Goal: Use online tool/utility: Use online tool/utility

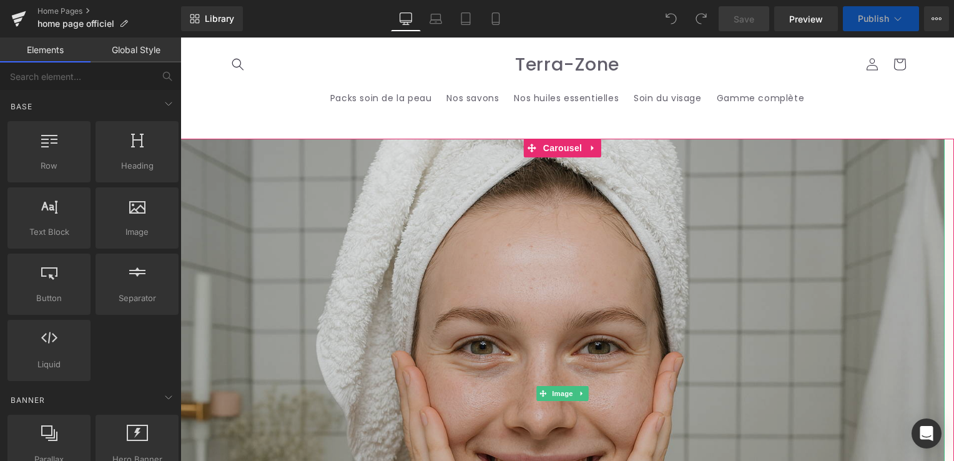
click at [402, 254] on img at bounding box center [562, 393] width 764 height 509
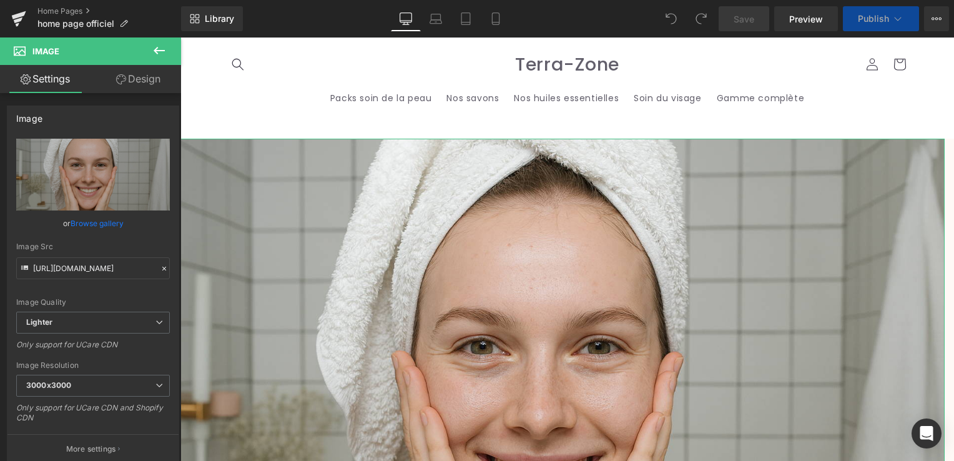
drag, startPoint x: 134, startPoint y: 71, endPoint x: 127, endPoint y: 87, distance: 18.4
click at [134, 71] on link "Design" at bounding box center [138, 79] width 91 height 28
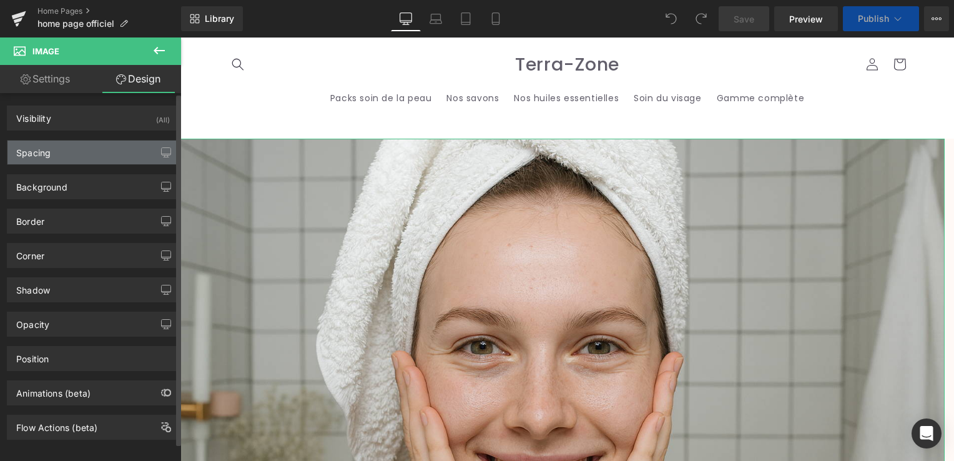
click at [55, 159] on div "Spacing" at bounding box center [92, 152] width 171 height 24
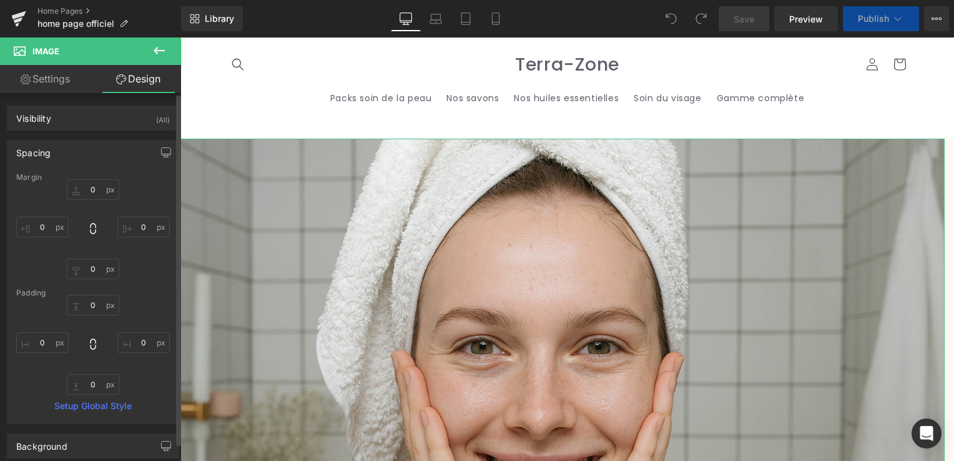
click at [64, 154] on div "Spacing" at bounding box center [92, 152] width 171 height 24
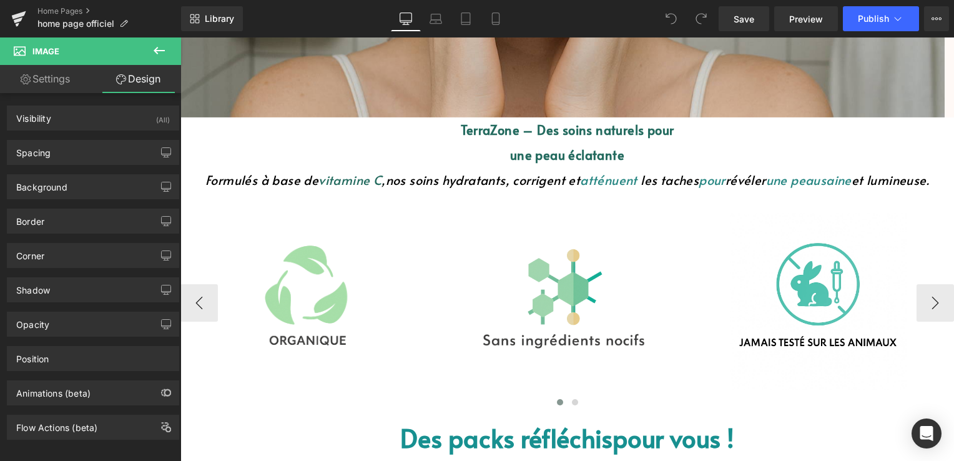
scroll to position [499, 0]
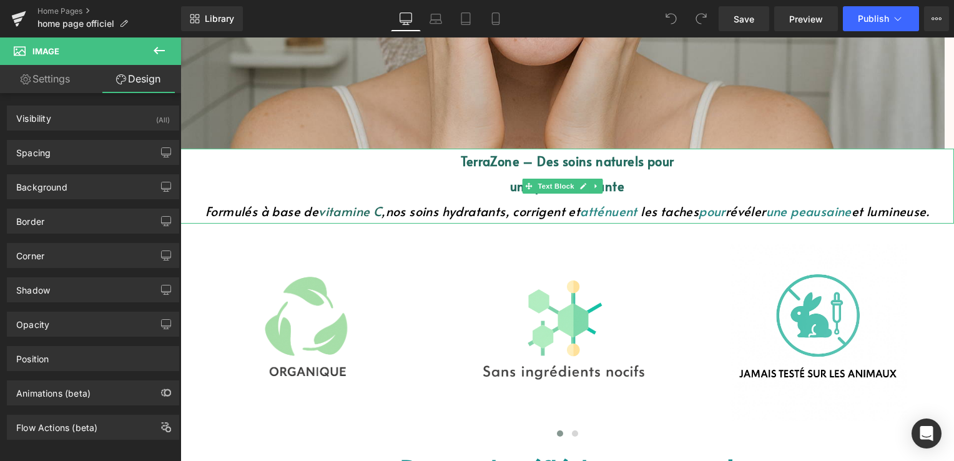
click at [587, 211] on font "atténuent" at bounding box center [608, 210] width 57 height 17
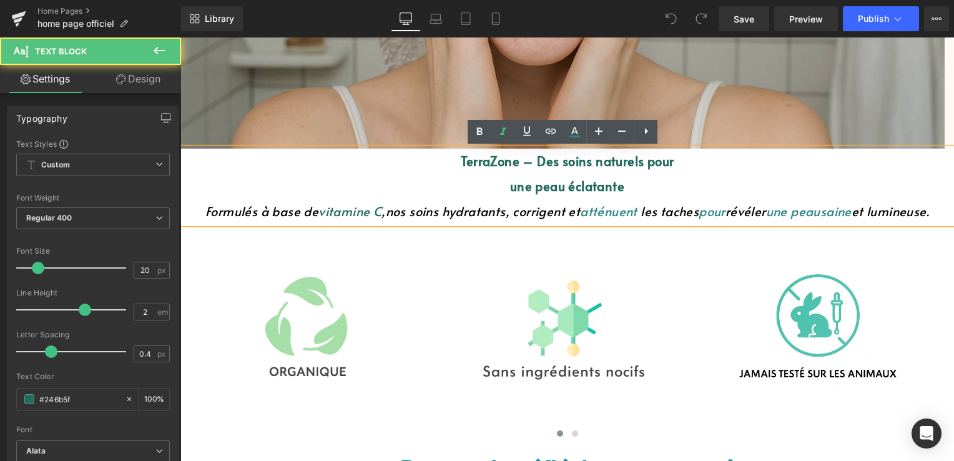
drag, startPoint x: 302, startPoint y: 211, endPoint x: 362, endPoint y: 206, distance: 60.1
click at [362, 206] on font "vitamine C" at bounding box center [349, 210] width 63 height 17
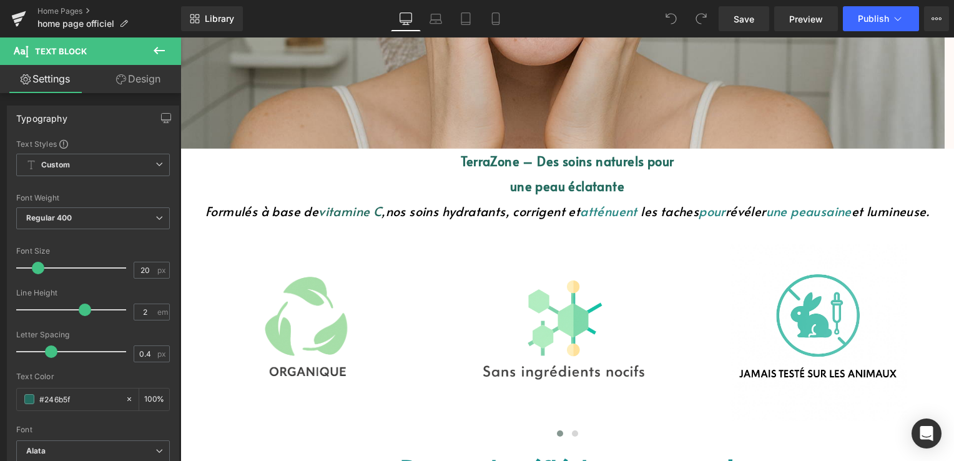
click at [152, 76] on link "Design" at bounding box center [138, 79] width 91 height 28
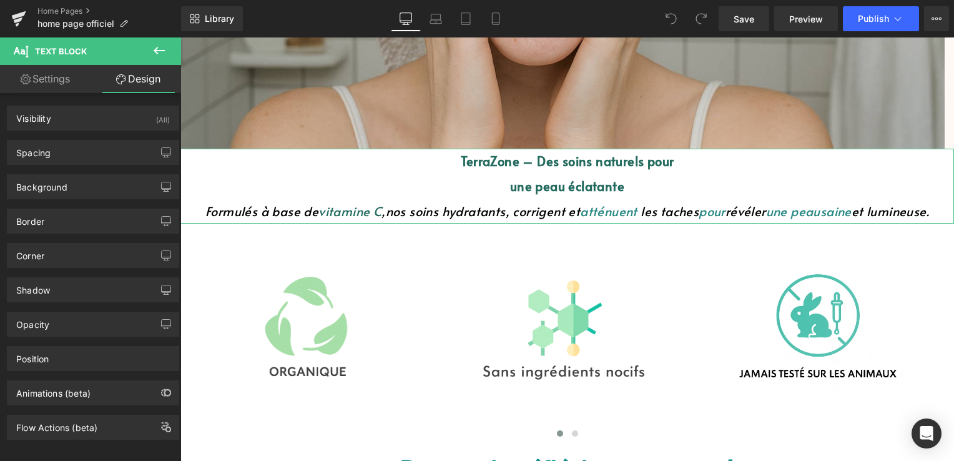
click at [40, 81] on link "Settings" at bounding box center [45, 79] width 91 height 28
type input "100"
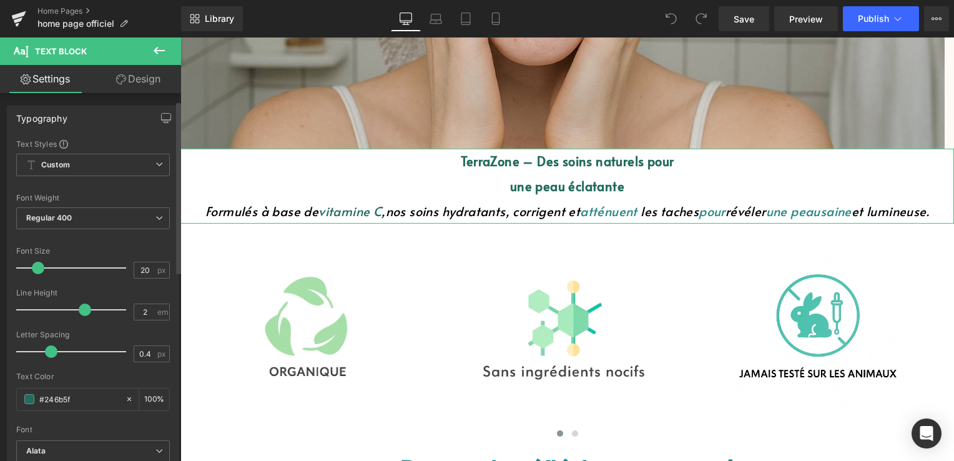
scroll to position [62, 0]
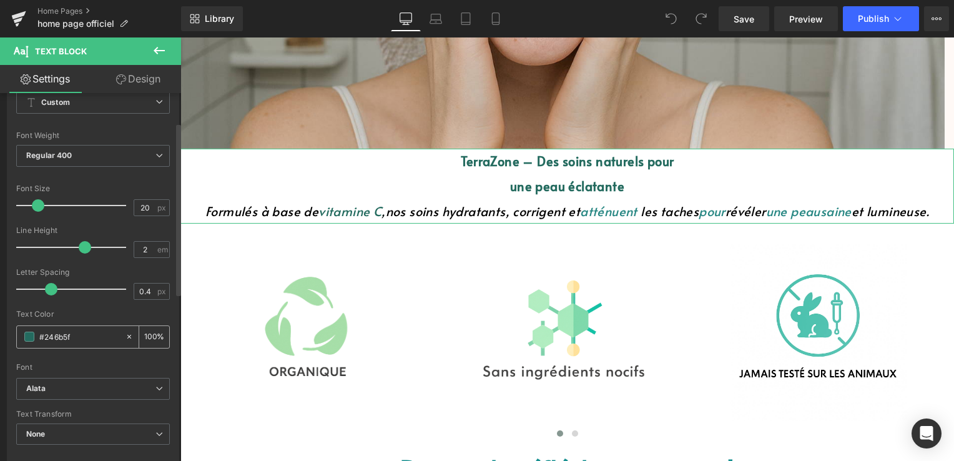
drag, startPoint x: 81, startPoint y: 329, endPoint x: 29, endPoint y: 337, distance: 51.8
click at [29, 337] on div "#246b5f" at bounding box center [71, 337] width 108 height 22
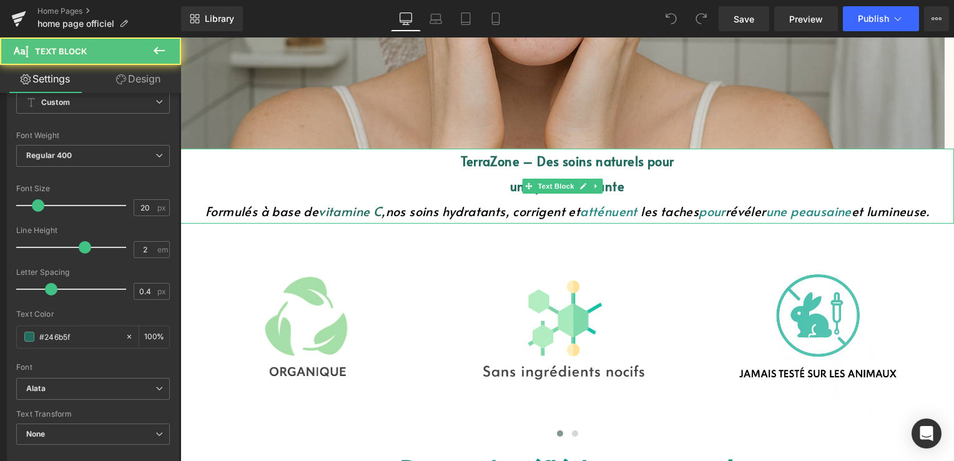
click at [511, 160] on font "TerraZone – Des soins naturels pour" at bounding box center [567, 160] width 213 height 17
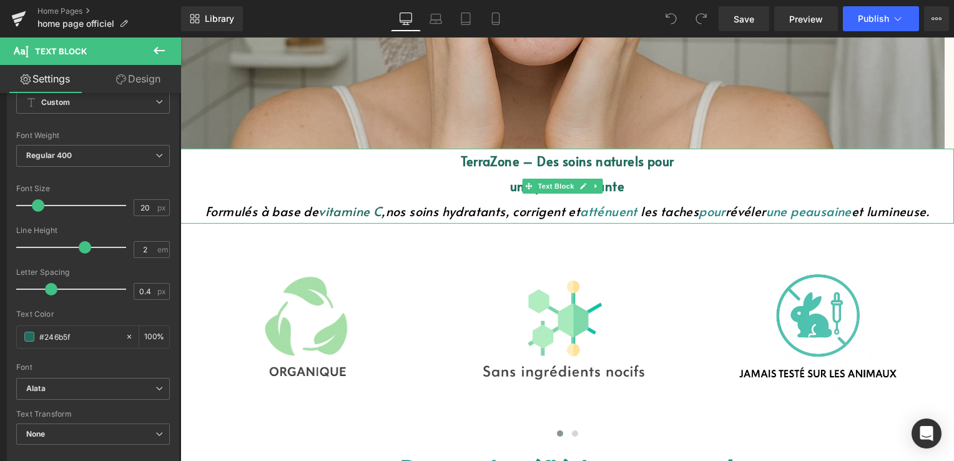
click at [320, 210] on font "vitamine C" at bounding box center [349, 210] width 63 height 17
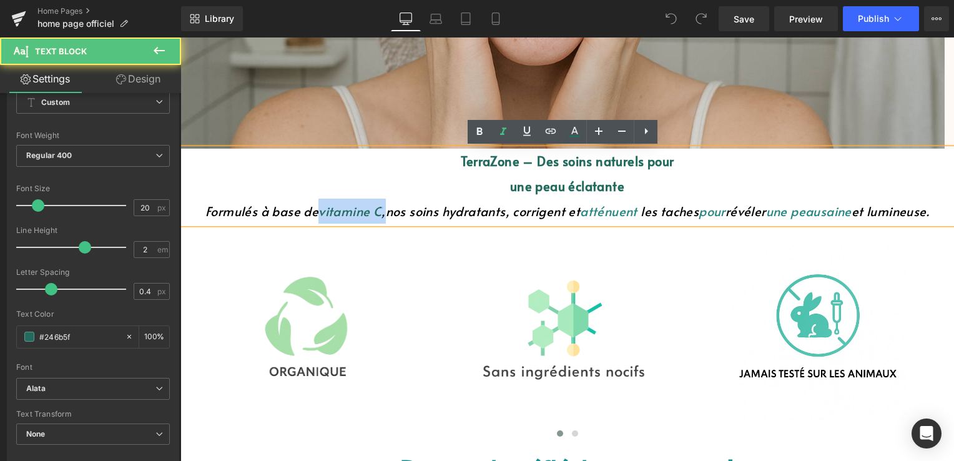
drag, startPoint x: 300, startPoint y: 212, endPoint x: 370, endPoint y: 213, distance: 69.9
click at [370, 213] on font "Formulés à base de vitamine C , nos soins" at bounding box center [323, 210] width 237 height 17
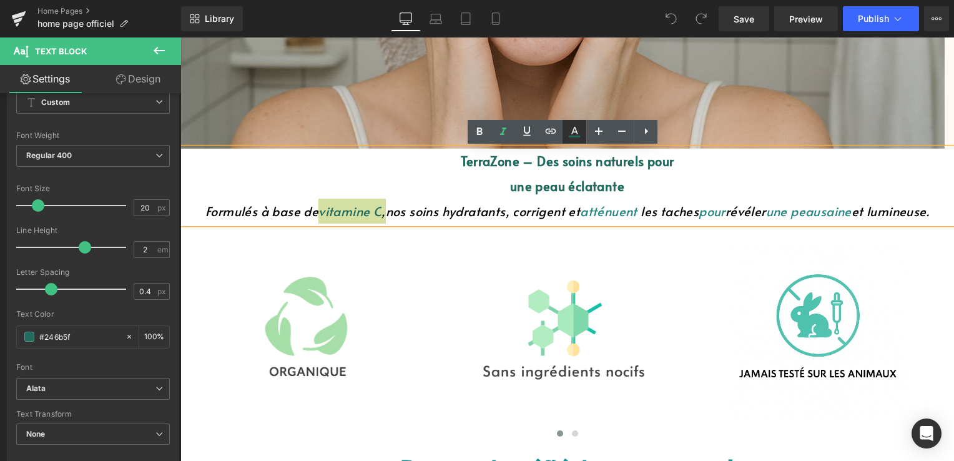
click at [580, 129] on icon at bounding box center [574, 131] width 15 height 15
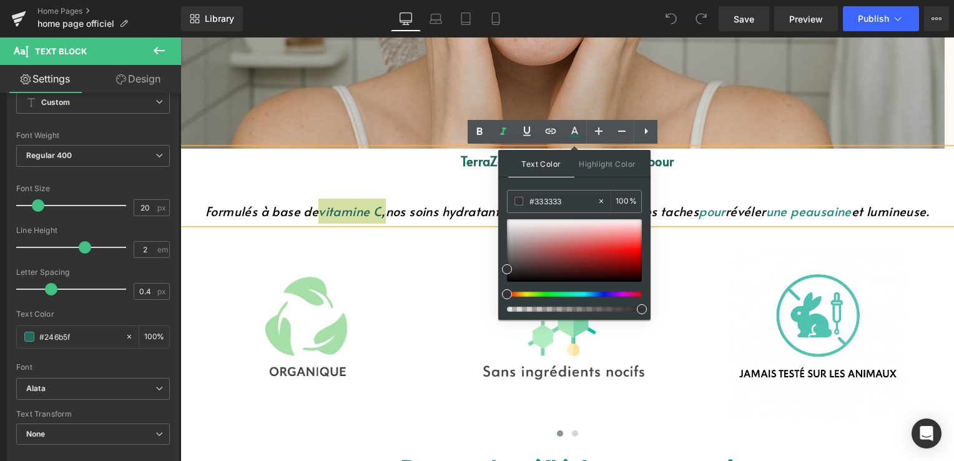
drag, startPoint x: 564, startPoint y: 200, endPoint x: 498, endPoint y: 211, distance: 67.1
click at [498, 211] on div "Text Color Highlight Color #333333 #333333 100 % none 0 %" at bounding box center [574, 235] width 152 height 170
paste input "246b5f"
type input "#246b5f"
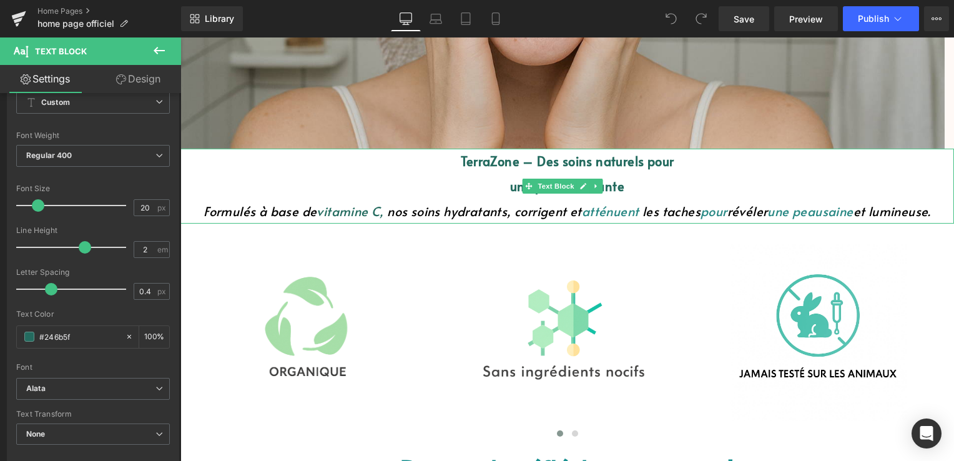
click at [412, 184] on p "une peau éclatante" at bounding box center [566, 186] width 773 height 25
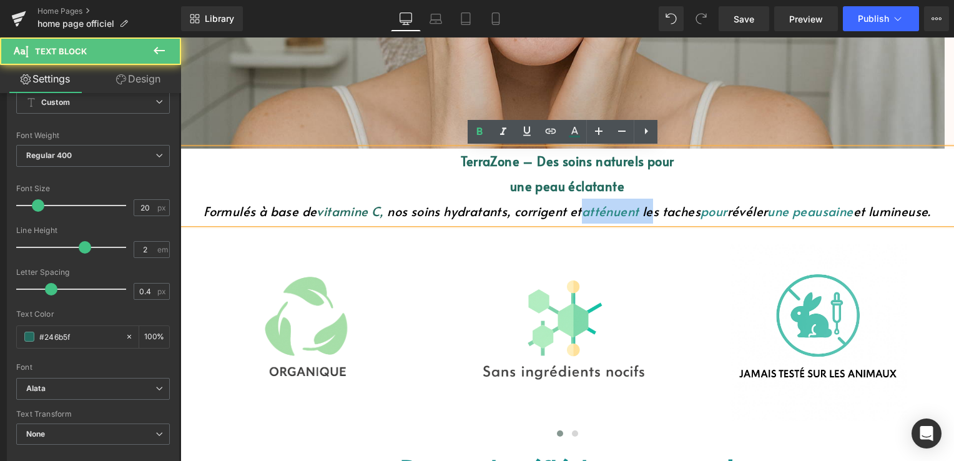
drag, startPoint x: 572, startPoint y: 211, endPoint x: 644, endPoint y: 214, distance: 72.5
click at [645, 214] on p "Formulés à base de vitamine C , nos soins hydratants, corrigent et atténuent le…" at bounding box center [566, 211] width 773 height 25
click at [620, 213] on font "atténuent" at bounding box center [610, 210] width 57 height 17
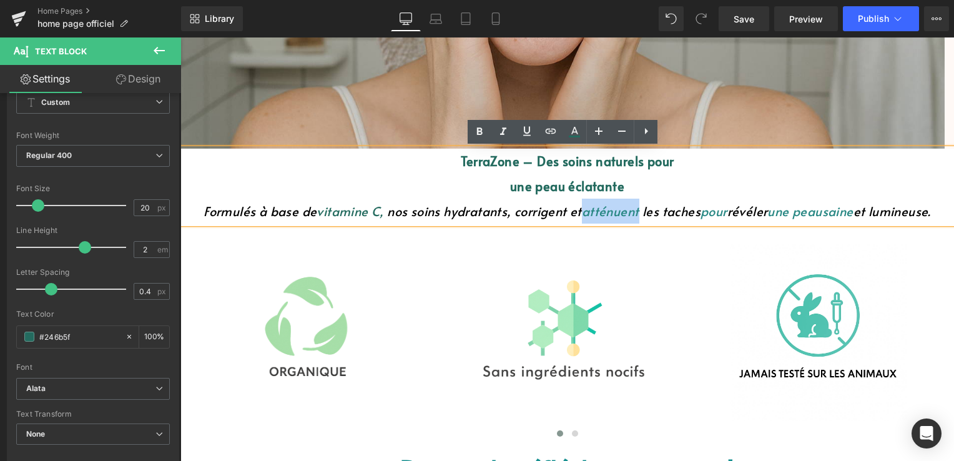
drag, startPoint x: 572, startPoint y: 213, endPoint x: 629, endPoint y: 213, distance: 56.8
click at [629, 213] on font "hydratants, corrigent et atténuent" at bounding box center [542, 210] width 199 height 17
click at [568, 137] on icon at bounding box center [574, 131] width 15 height 15
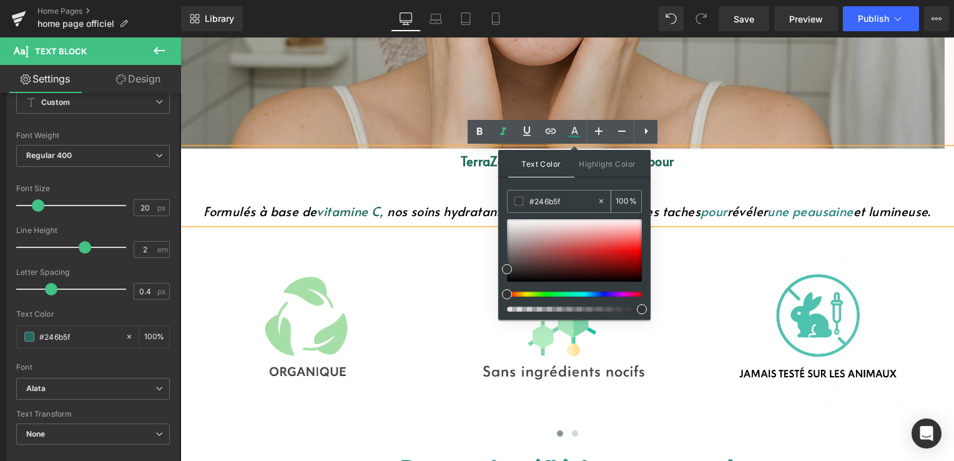
drag, startPoint x: 566, startPoint y: 200, endPoint x: 517, endPoint y: 201, distance: 48.7
click at [517, 201] on div "#246b5f" at bounding box center [552, 201] width 89 height 22
click at [690, 180] on p "une peau éclatante" at bounding box center [566, 186] width 773 height 25
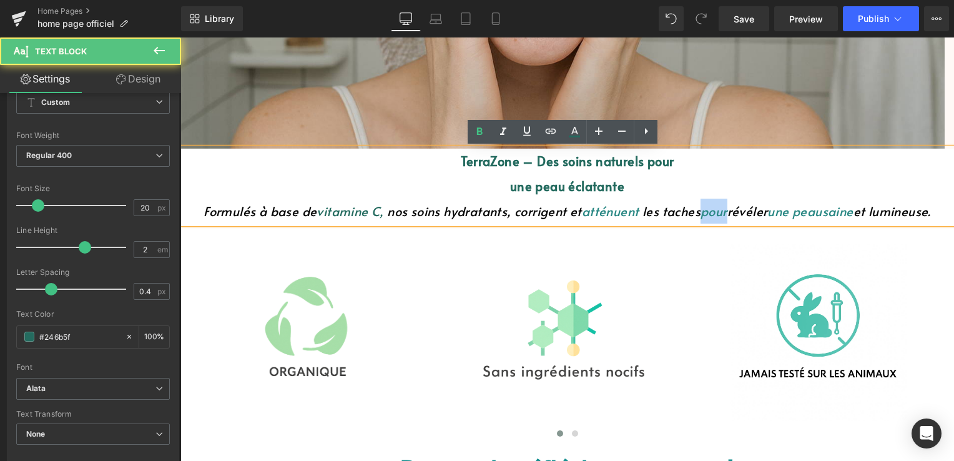
drag, startPoint x: 696, startPoint y: 210, endPoint x: 723, endPoint y: 215, distance: 27.3
click at [723, 215] on font "les taches pour révéler une peau" at bounding box center [732, 210] width 180 height 17
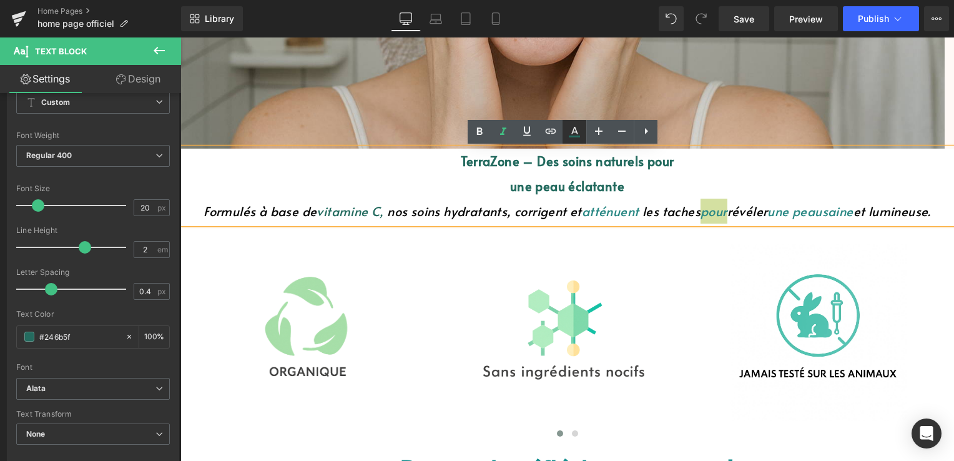
click at [576, 130] on icon at bounding box center [574, 130] width 7 height 7
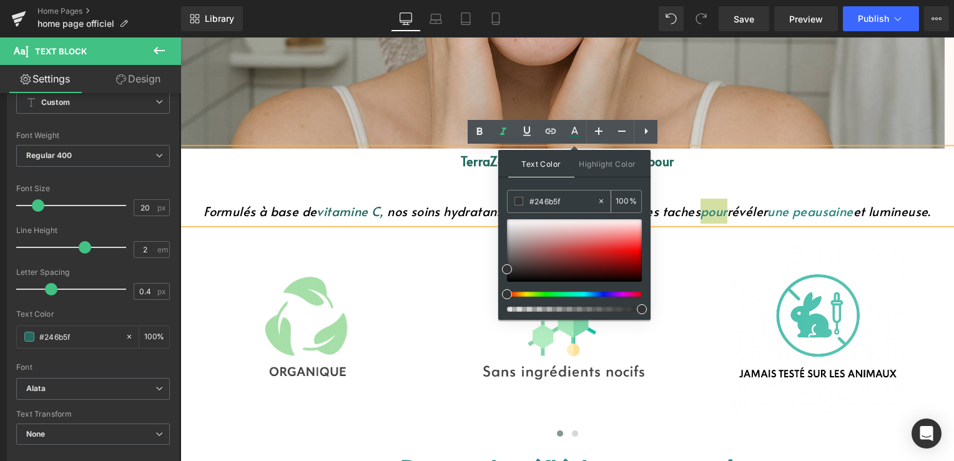
drag, startPoint x: 582, startPoint y: 200, endPoint x: 517, endPoint y: 201, distance: 64.9
click at [517, 201] on div "#246b5f" at bounding box center [552, 201] width 89 height 22
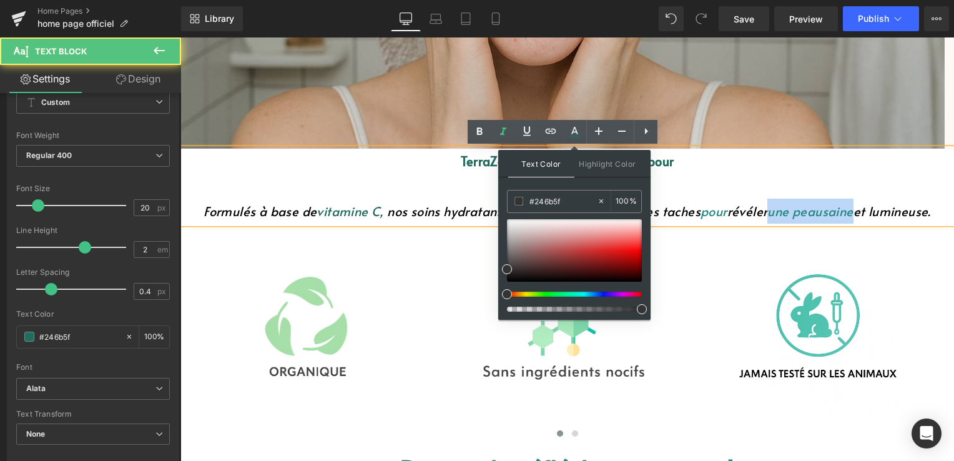
drag, startPoint x: 770, startPoint y: 209, endPoint x: 851, endPoint y: 213, distance: 81.3
click at [855, 212] on p "Formulés à base de vitamine C , nos soins hydratants, corrigent et atténuent le…" at bounding box center [566, 211] width 773 height 25
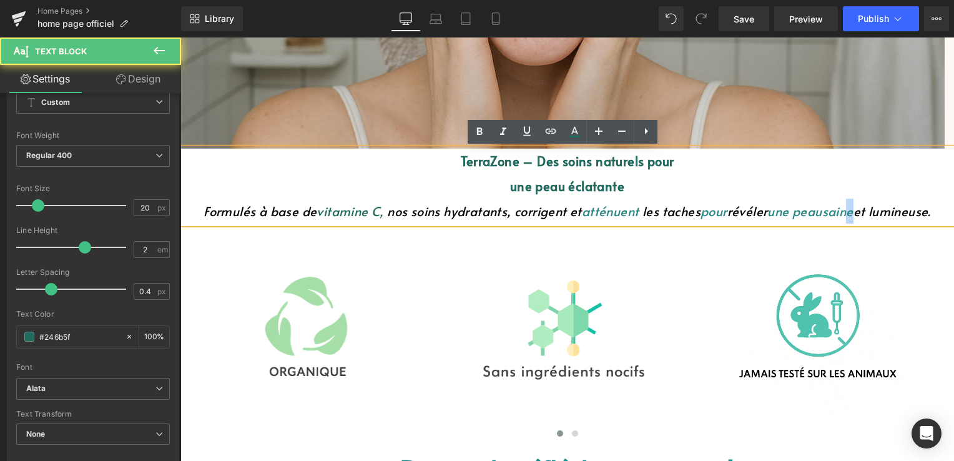
drag, startPoint x: 857, startPoint y: 215, endPoint x: 850, endPoint y: 214, distance: 6.9
click at [853, 215] on font "saine" at bounding box center [837, 210] width 31 height 17
drag, startPoint x: 773, startPoint y: 213, endPoint x: 856, endPoint y: 206, distance: 83.9
click at [856, 206] on p "Formulés à base de vitamine C , nos soins hydratants, corrigent et atténuent le…" at bounding box center [566, 211] width 773 height 25
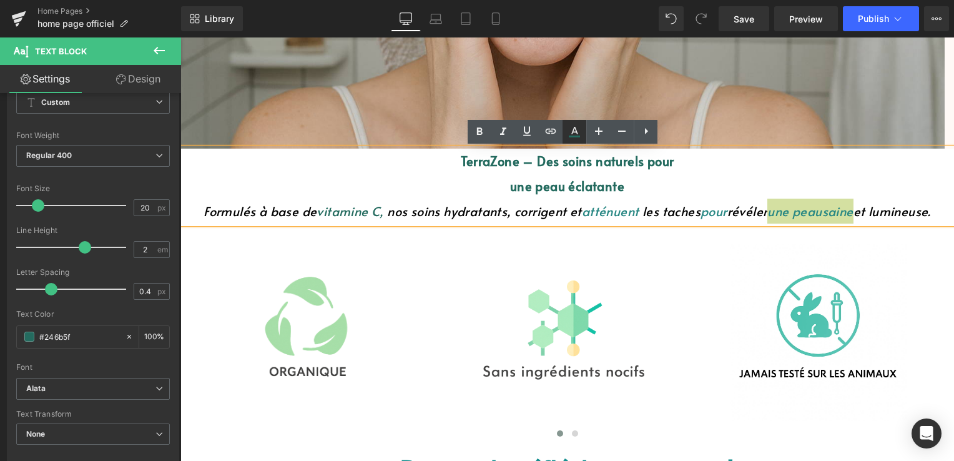
click at [581, 126] on icon at bounding box center [574, 131] width 15 height 15
type input "100"
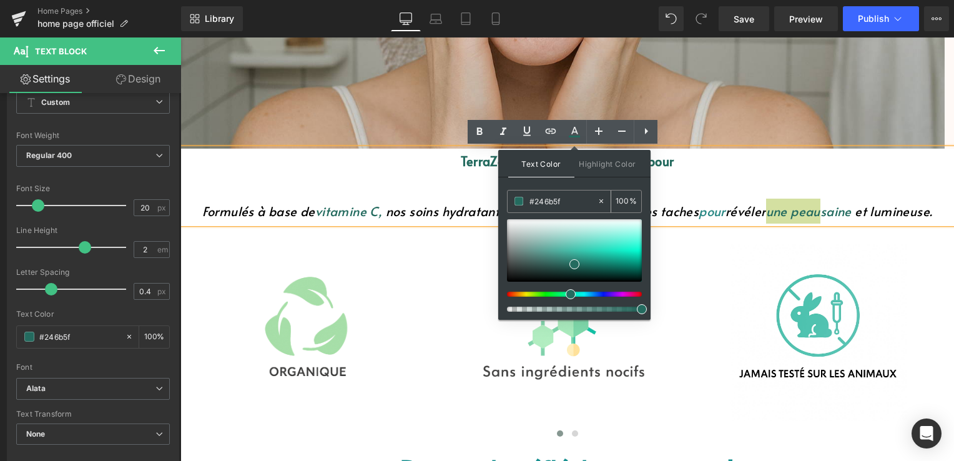
drag, startPoint x: 568, startPoint y: 202, endPoint x: 514, endPoint y: 205, distance: 54.4
click at [514, 205] on div "#246b5f" at bounding box center [552, 201] width 89 height 22
click at [688, 184] on p "une peau éclatante" at bounding box center [566, 186] width 773 height 25
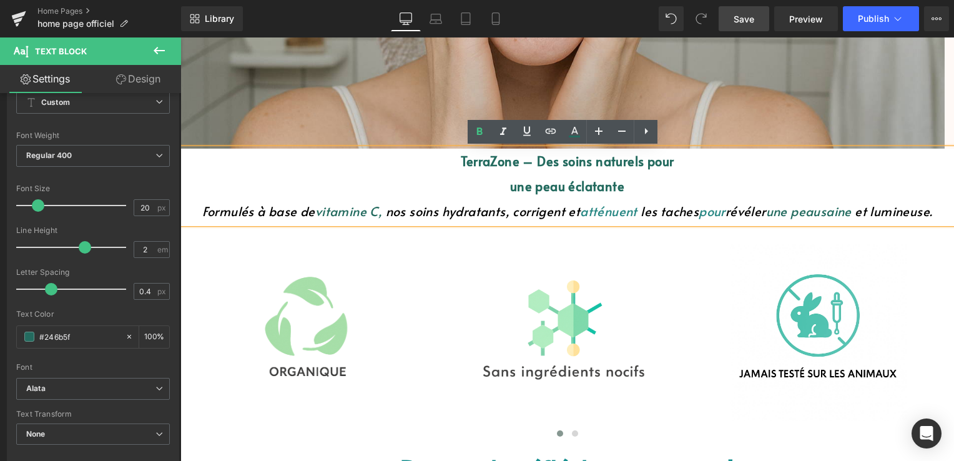
click at [749, 21] on span "Save" at bounding box center [744, 18] width 21 height 13
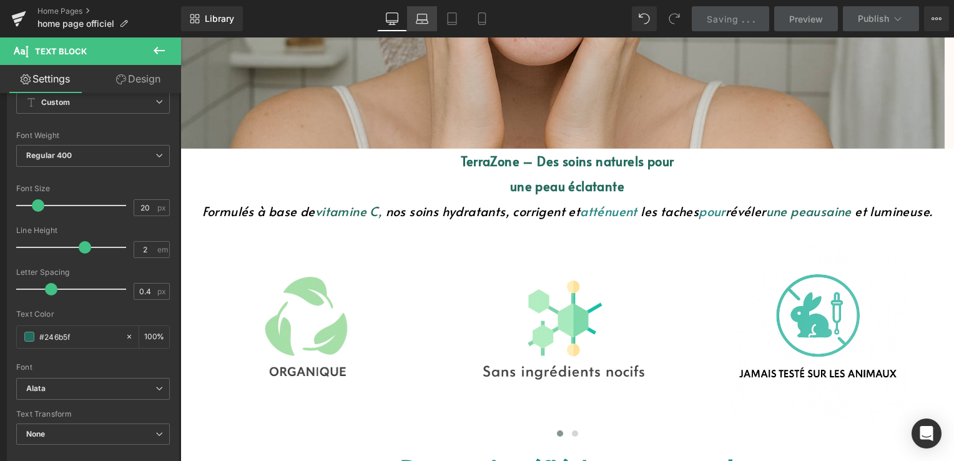
click at [416, 24] on link "Laptop" at bounding box center [422, 18] width 30 height 25
type input "100"
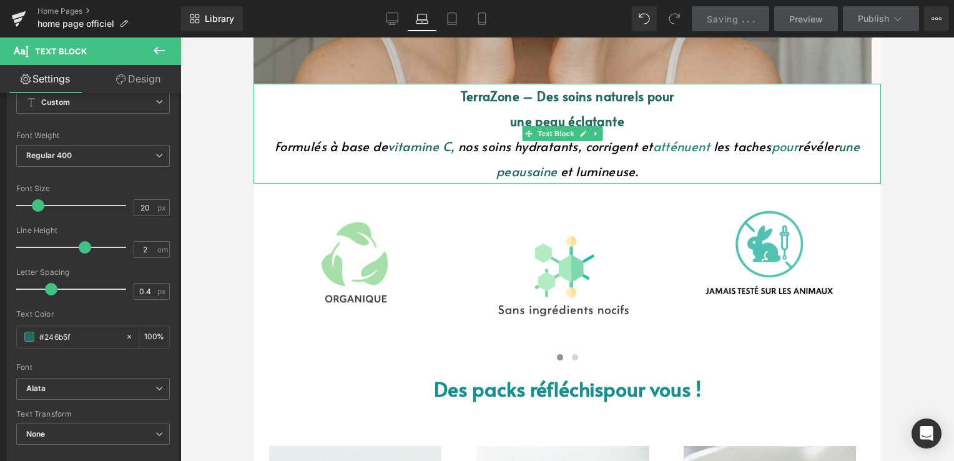
click at [692, 147] on font "atténuent" at bounding box center [681, 145] width 57 height 17
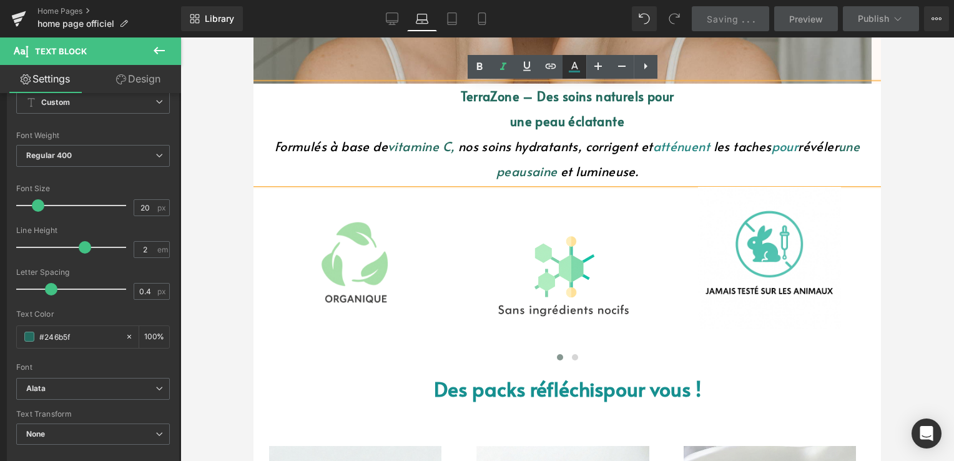
click at [575, 65] on icon at bounding box center [574, 66] width 15 height 15
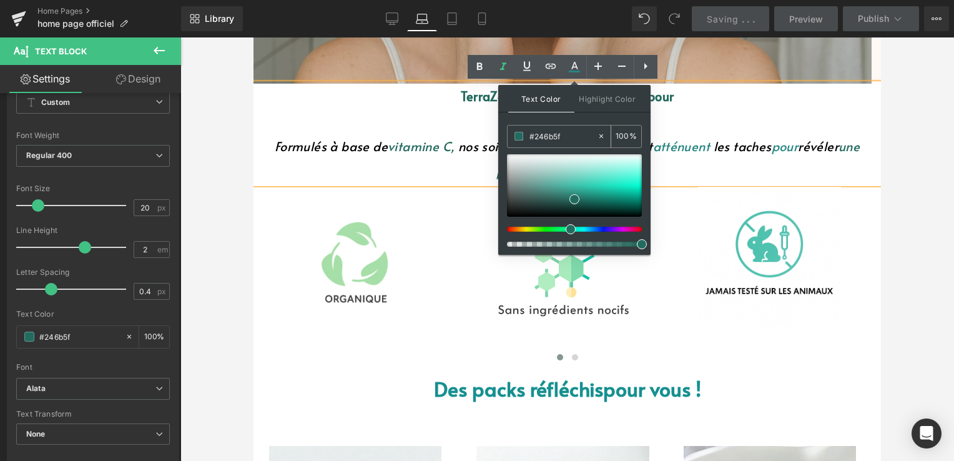
drag, startPoint x: 565, startPoint y: 136, endPoint x: 516, endPoint y: 144, distance: 49.3
click at [516, 144] on div "#246b5f" at bounding box center [552, 136] width 89 height 22
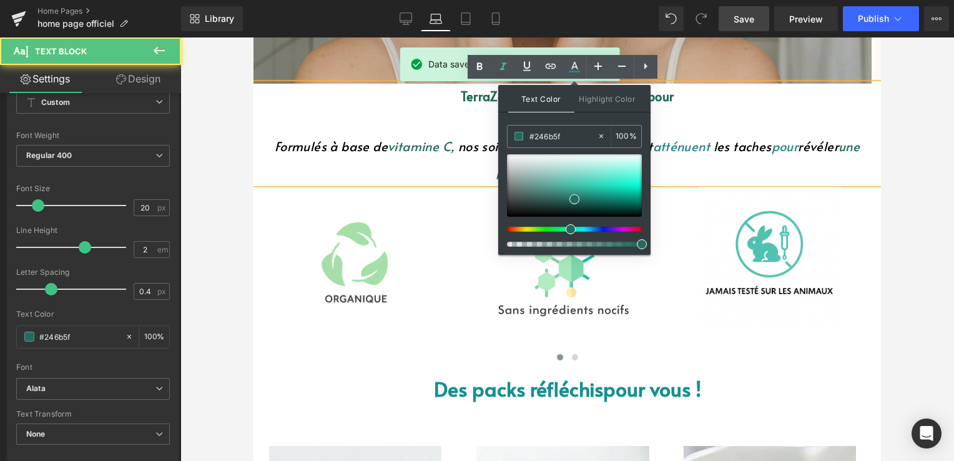
click at [699, 110] on p "une peau éclatante" at bounding box center [566, 121] width 627 height 25
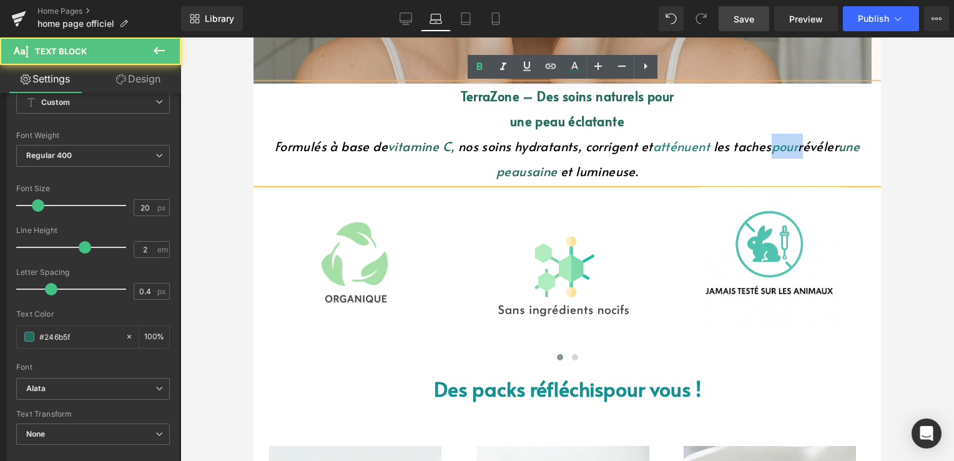
drag, startPoint x: 767, startPoint y: 146, endPoint x: 806, endPoint y: 151, distance: 39.0
click at [806, 151] on font "les taches pour révéler une peau" at bounding box center [677, 158] width 363 height 42
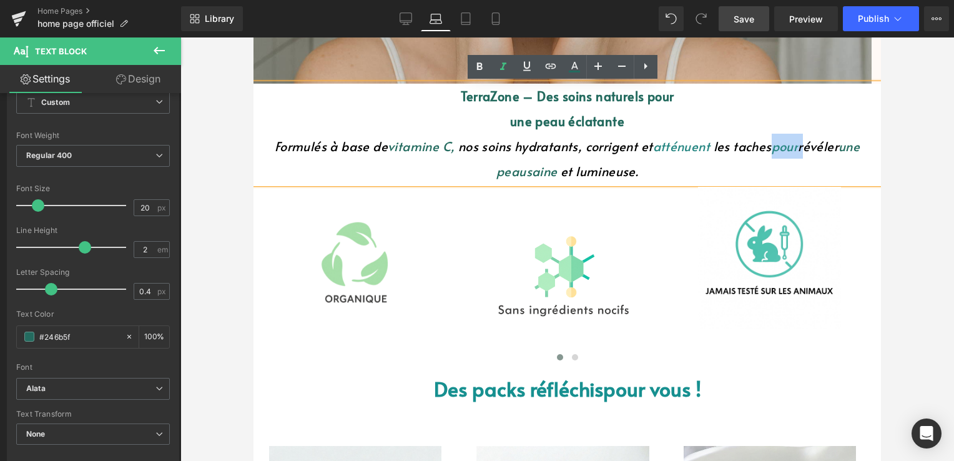
click at [787, 144] on font "pour" at bounding box center [785, 145] width 27 height 17
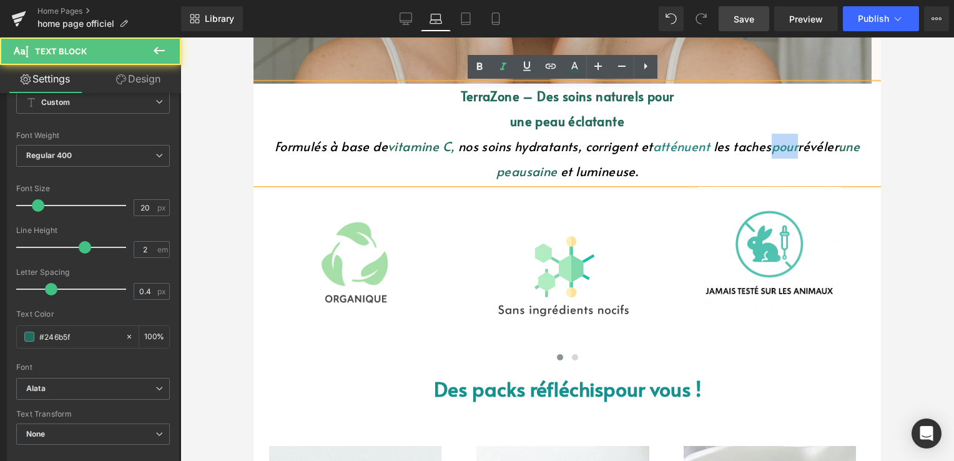
drag, startPoint x: 768, startPoint y: 148, endPoint x: 796, endPoint y: 148, distance: 27.5
click at [796, 148] on font "les taches pour révéler une peau" at bounding box center [677, 158] width 363 height 42
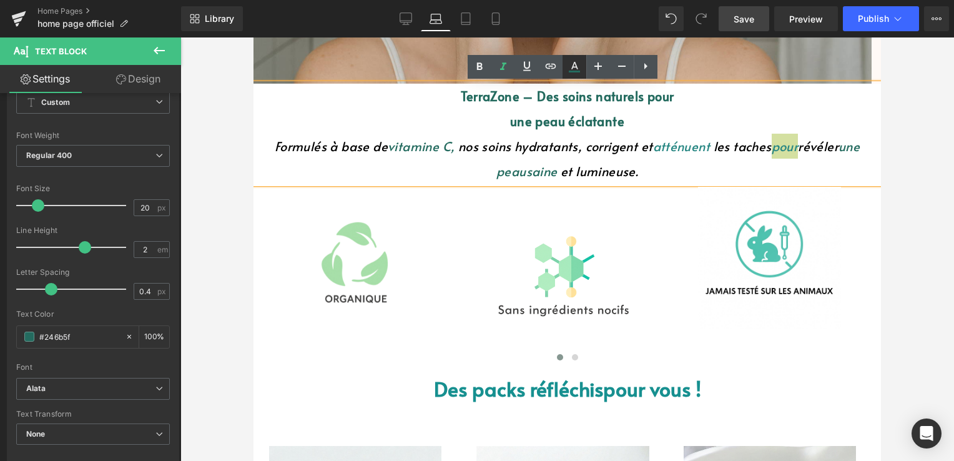
click at [576, 64] on icon at bounding box center [574, 66] width 15 height 15
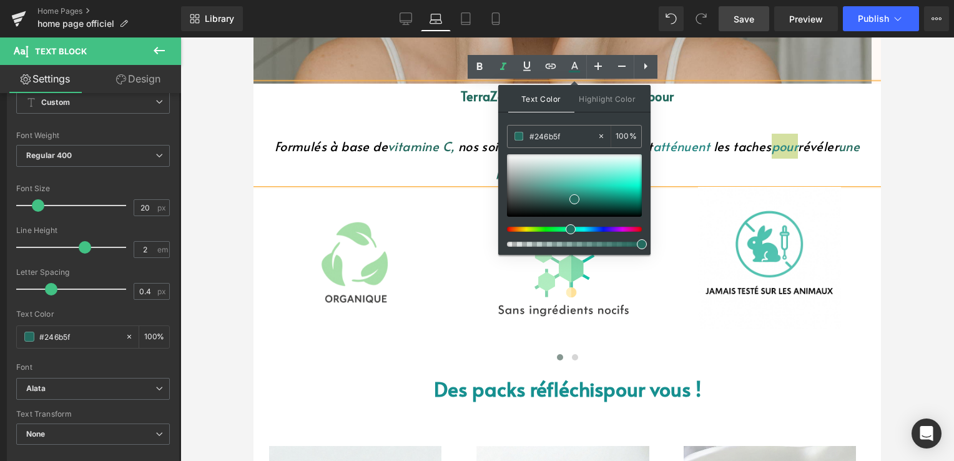
drag, startPoint x: 567, startPoint y: 133, endPoint x: 500, endPoint y: 142, distance: 67.4
click at [500, 142] on div "Text Color Highlight Color rgba(36, 107, 95, 1) #246b5f 100 % transparent trans…" at bounding box center [574, 170] width 152 height 170
click at [682, 106] on p "TerraZone – Des soins naturels pour" at bounding box center [566, 96] width 627 height 25
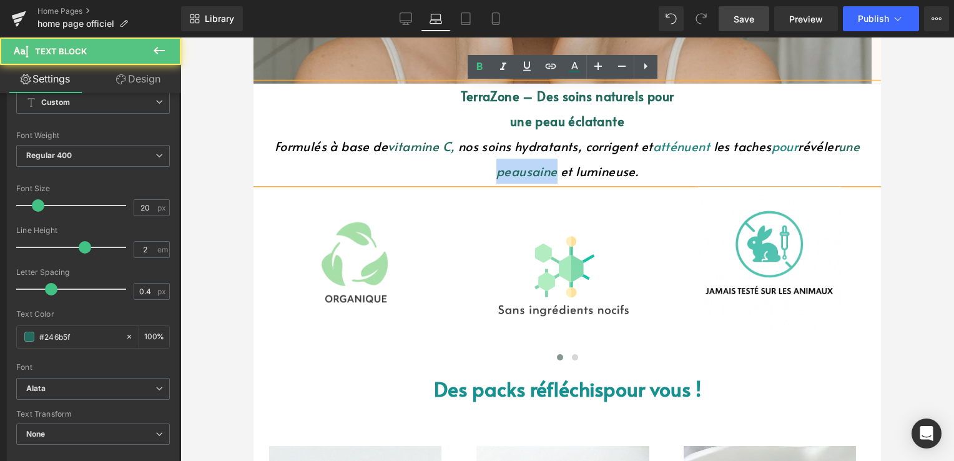
drag, startPoint x: 504, startPoint y: 171, endPoint x: 552, endPoint y: 172, distance: 48.1
click at [552, 172] on p "Formulés à base de vitamine C , nos soins hydratants, corrigent et atténuent le…" at bounding box center [566, 159] width 627 height 50
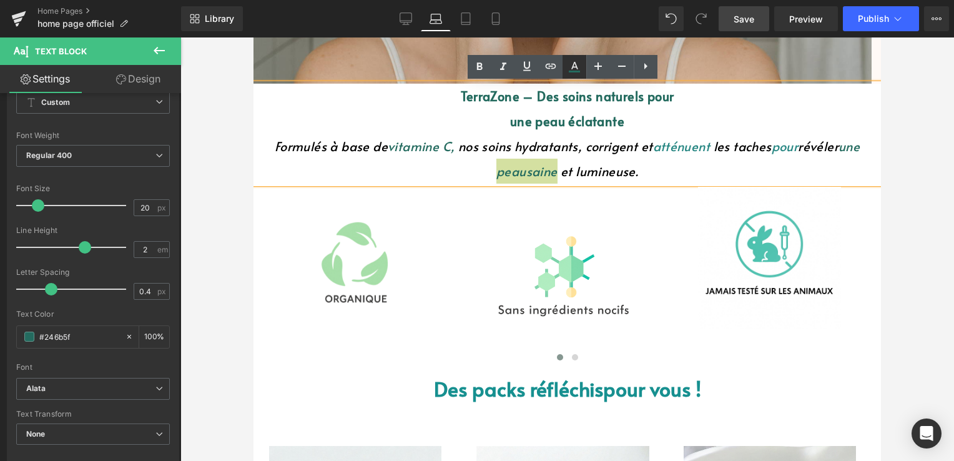
click at [577, 66] on icon at bounding box center [574, 66] width 15 height 15
type input "100"
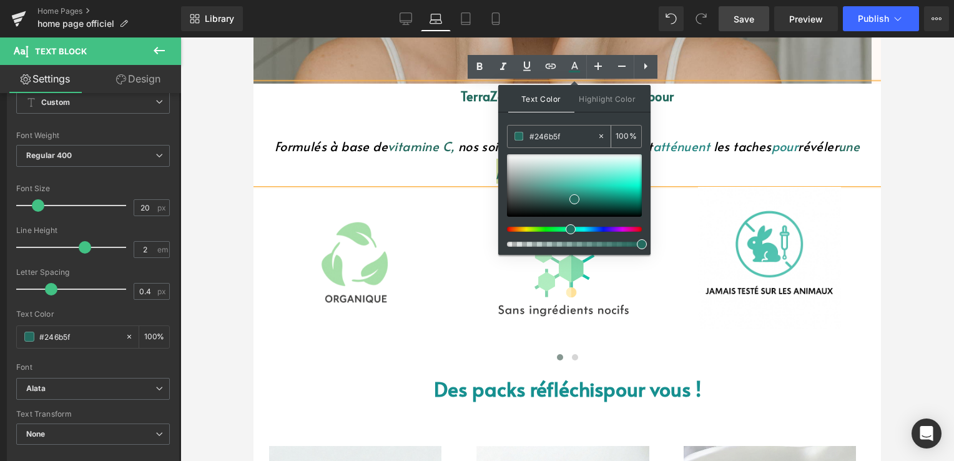
drag, startPoint x: 566, startPoint y: 131, endPoint x: 519, endPoint y: 139, distance: 47.4
click at [519, 139] on div "#246b5f" at bounding box center [552, 136] width 89 height 22
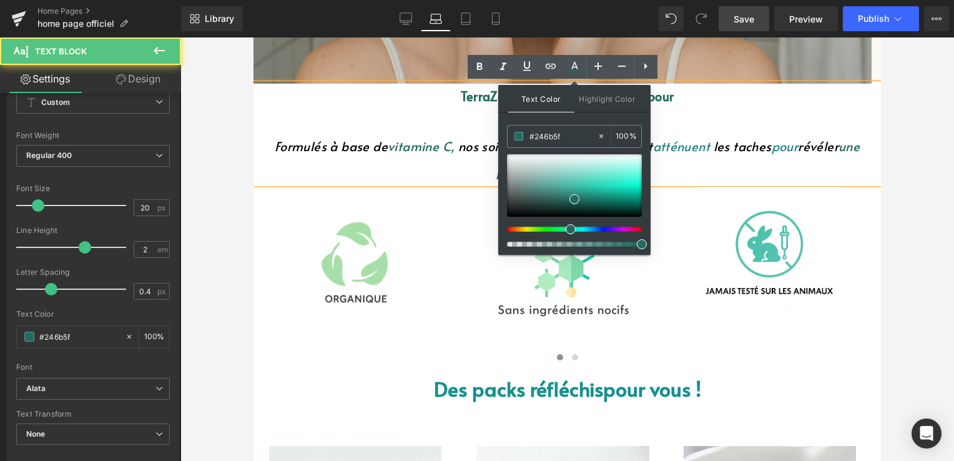
click at [677, 109] on p "une peau éclatante" at bounding box center [566, 121] width 627 height 25
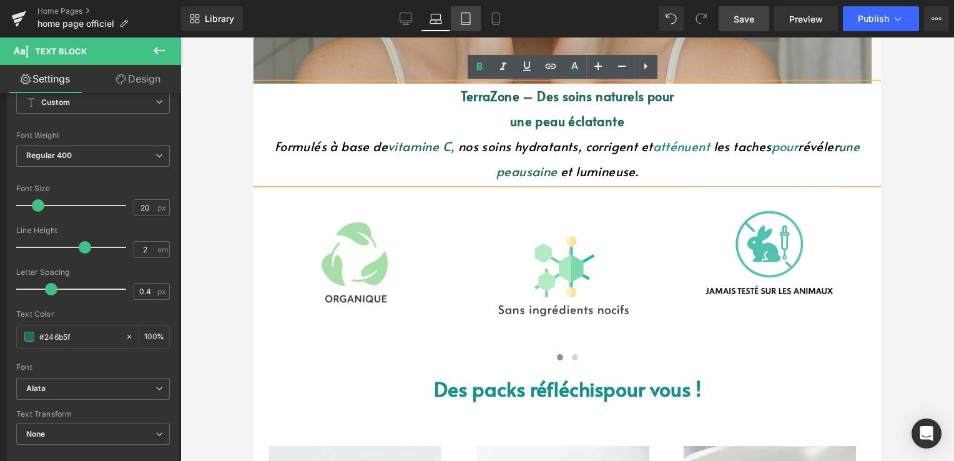
click at [459, 19] on link "Tablet" at bounding box center [466, 18] width 30 height 25
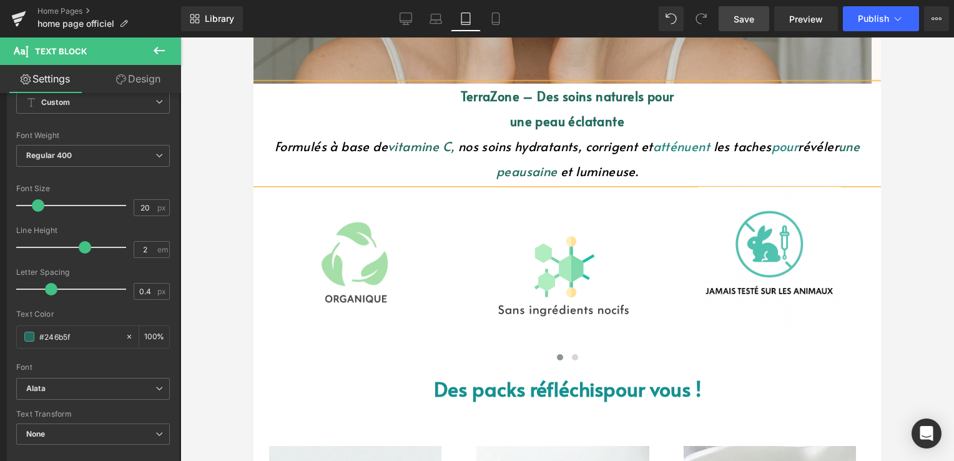
type input "100"
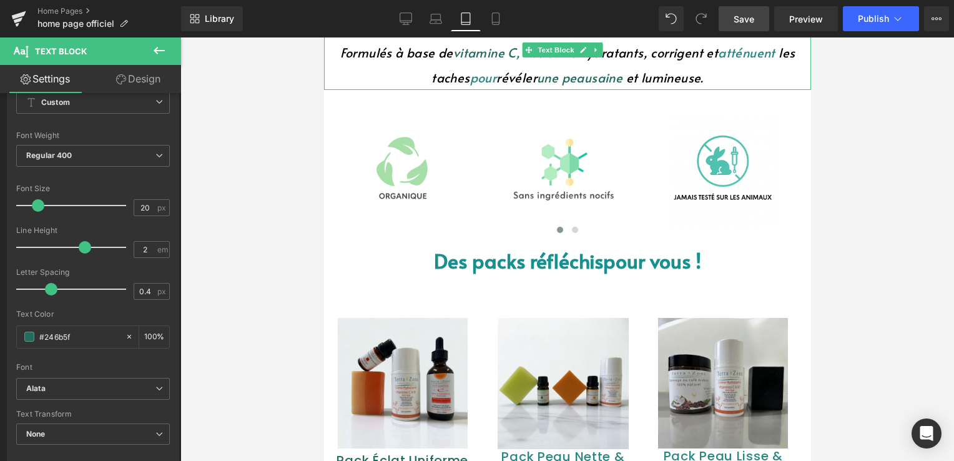
scroll to position [172, 0]
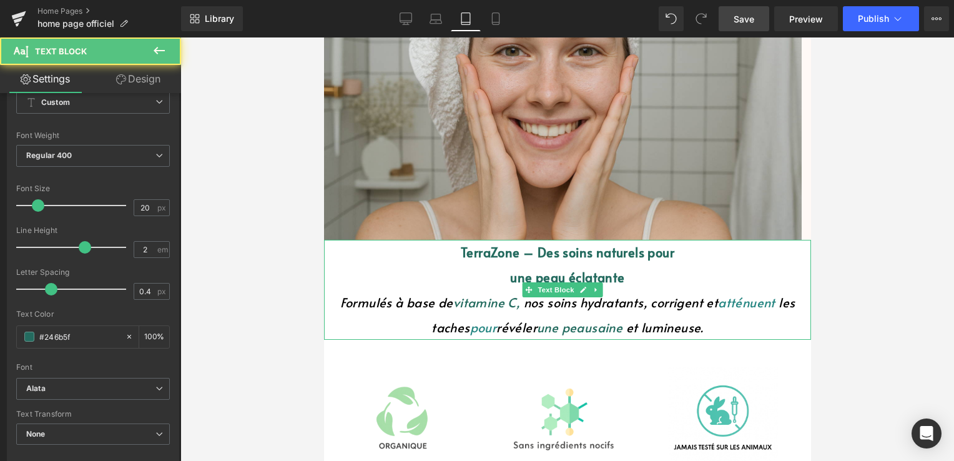
click at [540, 328] on font "une peau" at bounding box center [563, 326] width 54 height 17
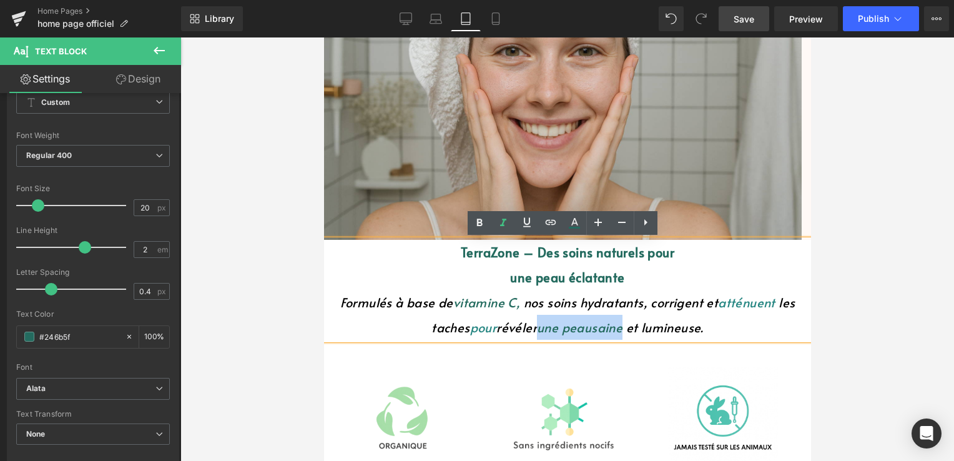
drag, startPoint x: 537, startPoint y: 328, endPoint x: 622, endPoint y: 321, distance: 85.2
click at [624, 326] on p "Formulés à base de vitamine C , nos soins hydratants, corrigent et atténuent le…" at bounding box center [566, 315] width 487 height 50
click at [579, 221] on icon at bounding box center [574, 222] width 15 height 15
type input "100"
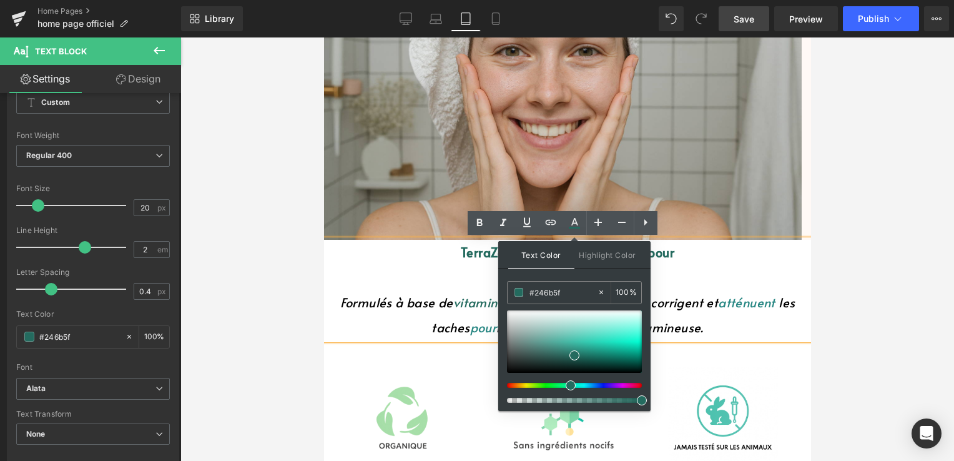
click at [685, 263] on p "TerraZone – Des soins naturels pour" at bounding box center [566, 252] width 487 height 25
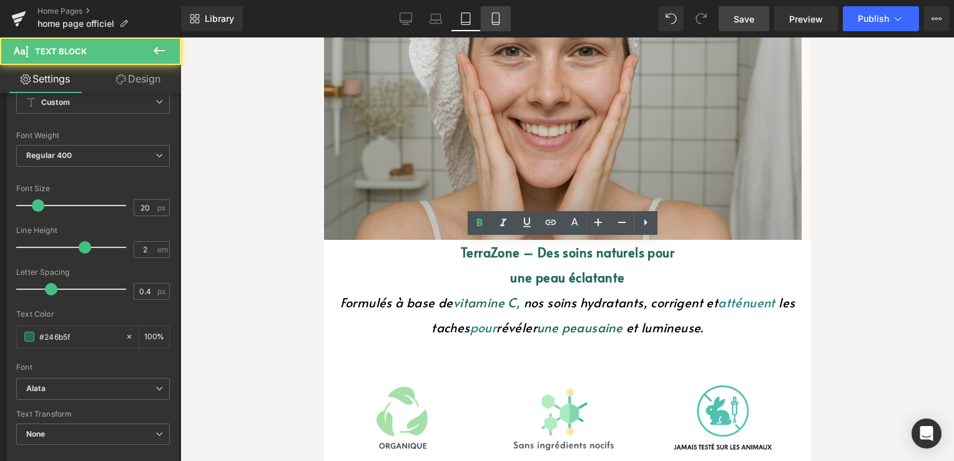
click at [499, 22] on icon at bounding box center [495, 22] width 7 height 0
type input "100"
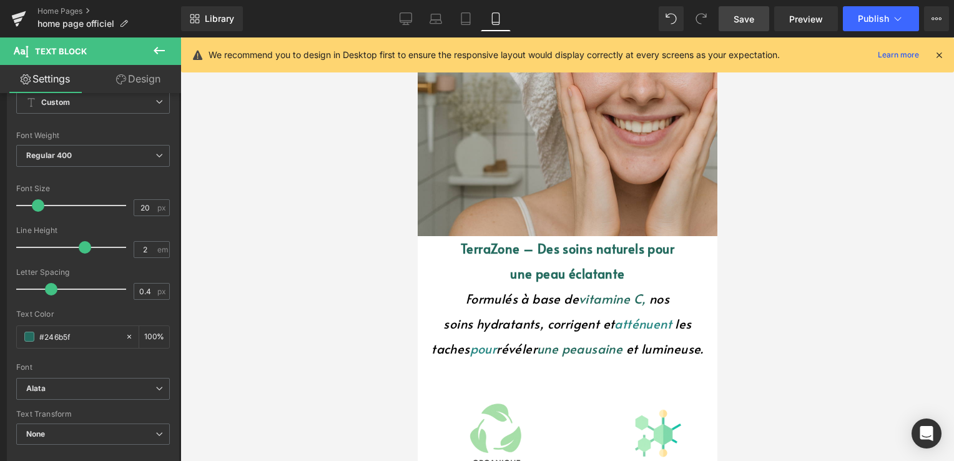
scroll to position [168, 0]
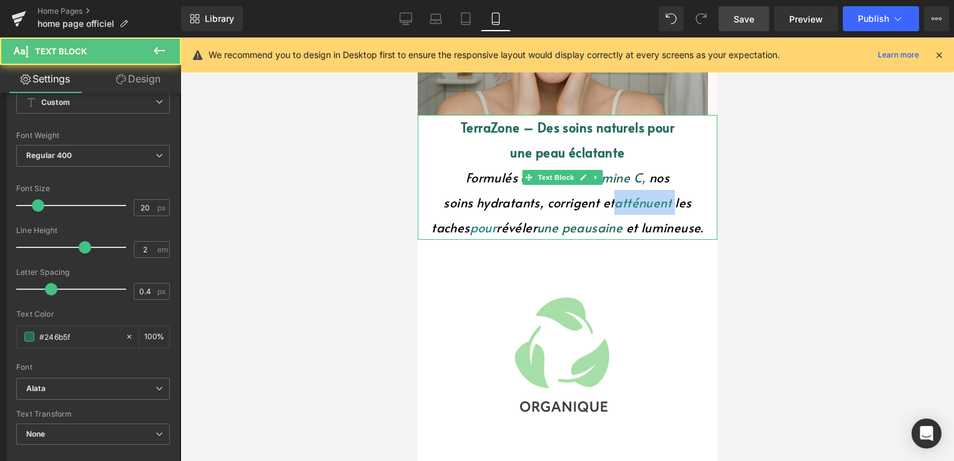
drag, startPoint x: 574, startPoint y: 202, endPoint x: 635, endPoint y: 207, distance: 61.4
click at [635, 207] on font "hydratants, corrigent et atténuent" at bounding box center [575, 202] width 199 height 17
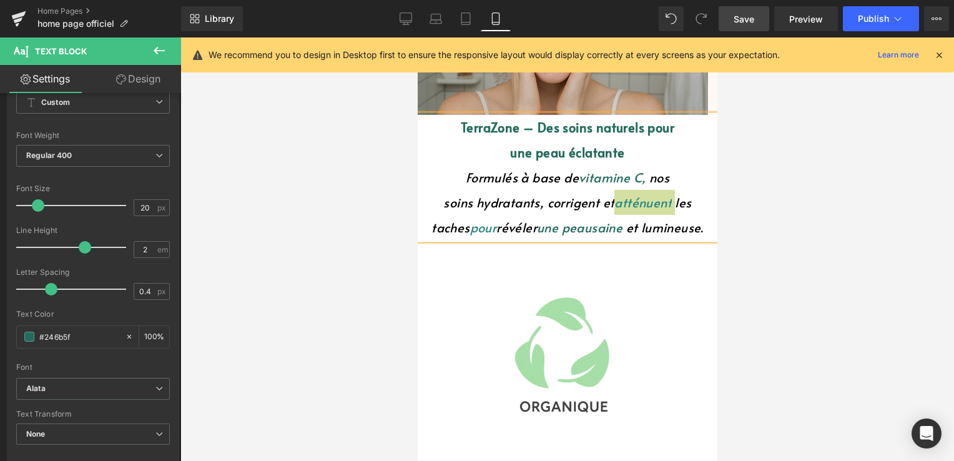
click at [939, 56] on icon at bounding box center [938, 54] width 11 height 11
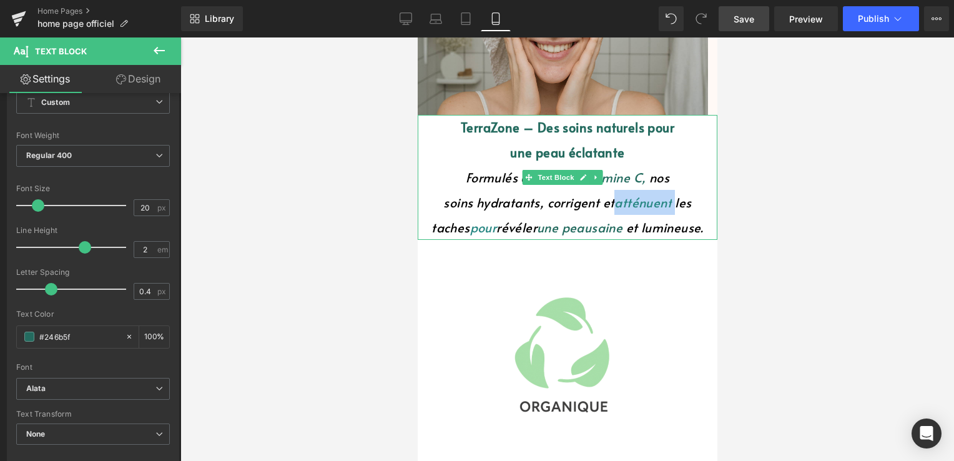
click at [614, 204] on font "atténuent" at bounding box center [642, 202] width 57 height 17
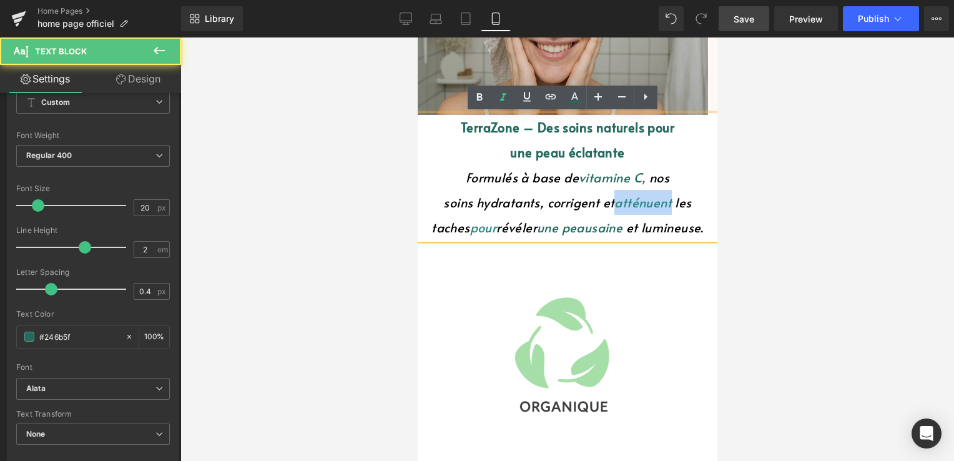
drag, startPoint x: 576, startPoint y: 205, endPoint x: 627, endPoint y: 202, distance: 51.3
click at [627, 202] on font "atténuent" at bounding box center [642, 202] width 57 height 17
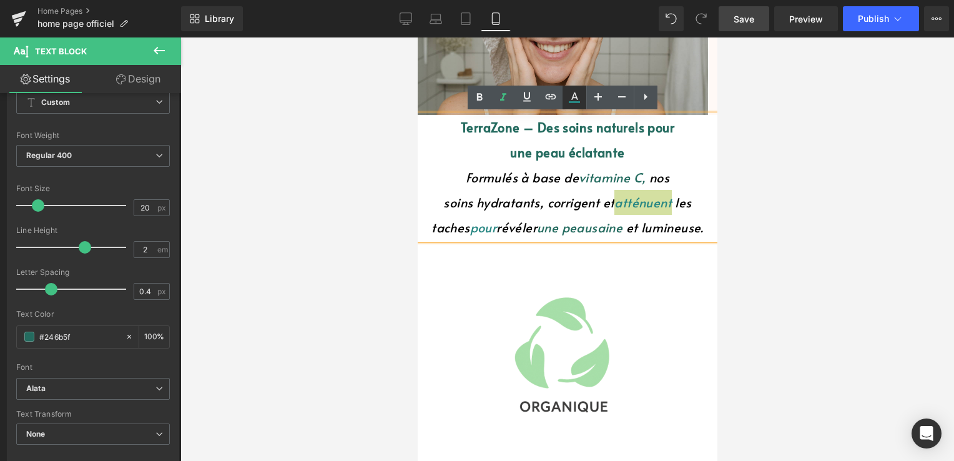
click at [574, 97] on icon at bounding box center [574, 97] width 15 height 15
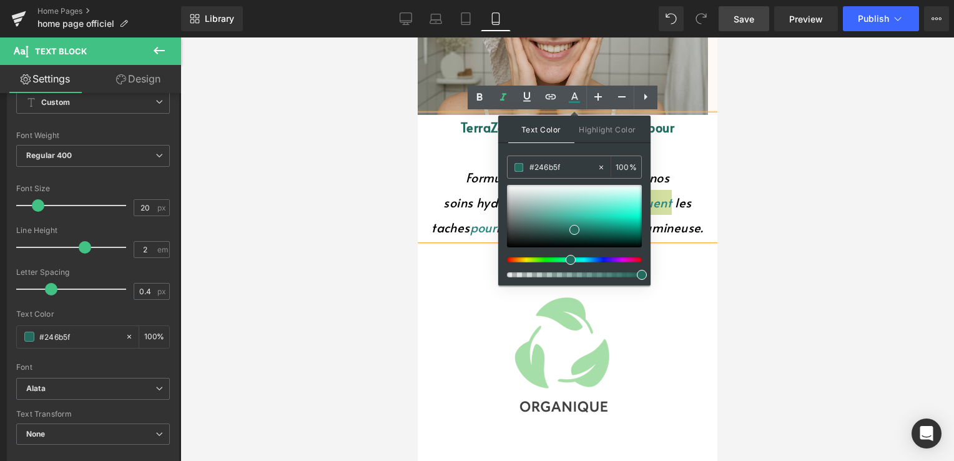
drag, startPoint x: 566, startPoint y: 164, endPoint x: 503, endPoint y: 169, distance: 63.3
click at [503, 169] on div "Text Color Highlight Color #246b5f #246b5f 100 % transparent transparent 0 %" at bounding box center [574, 200] width 152 height 170
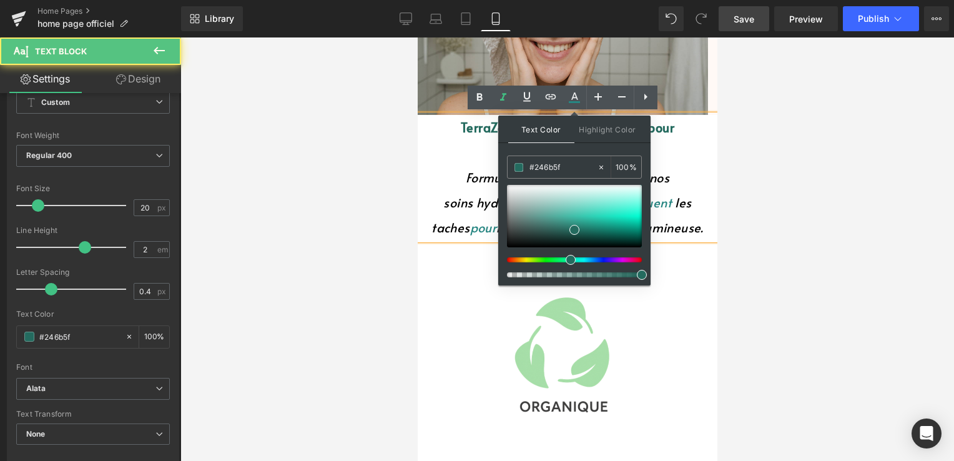
click at [683, 152] on p "une peau éclatante" at bounding box center [567, 152] width 300 height 25
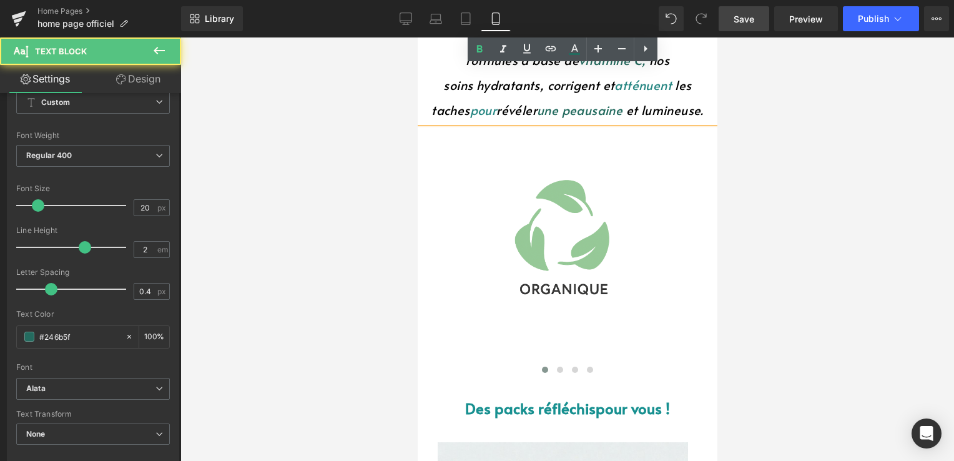
scroll to position [418, 0]
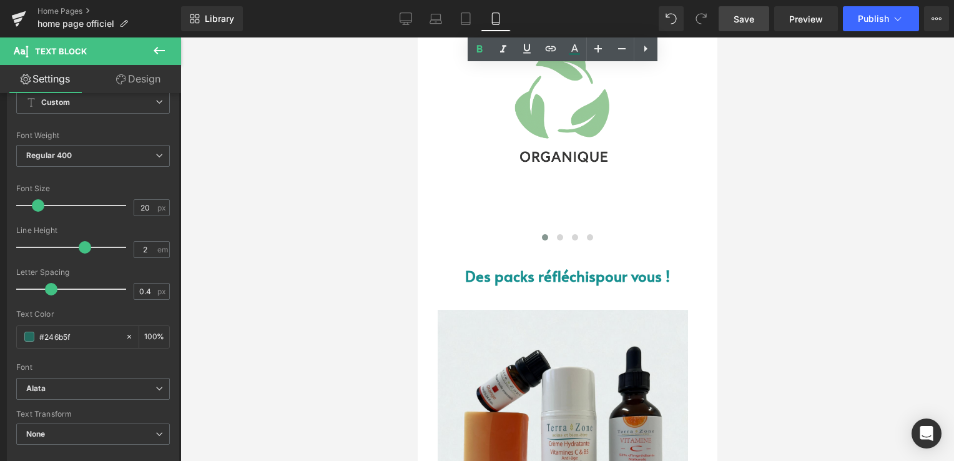
click at [572, 116] on img at bounding box center [562, 89] width 174 height 199
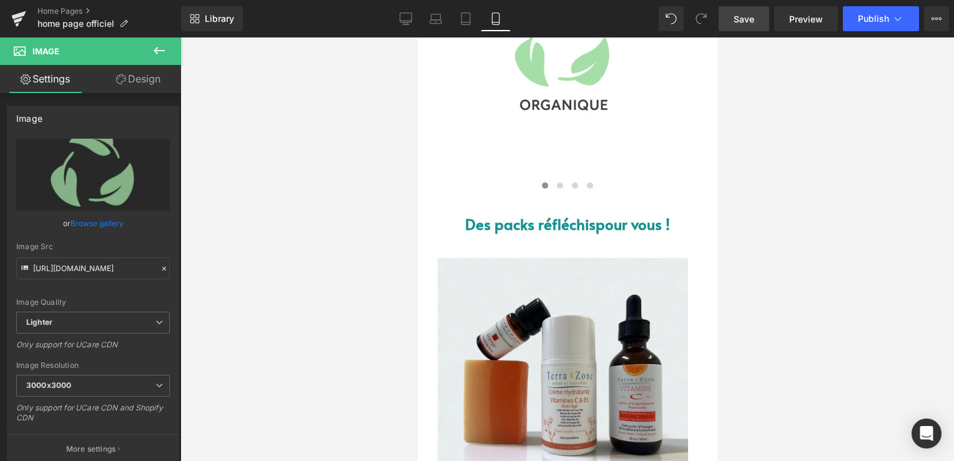
scroll to position [542, 0]
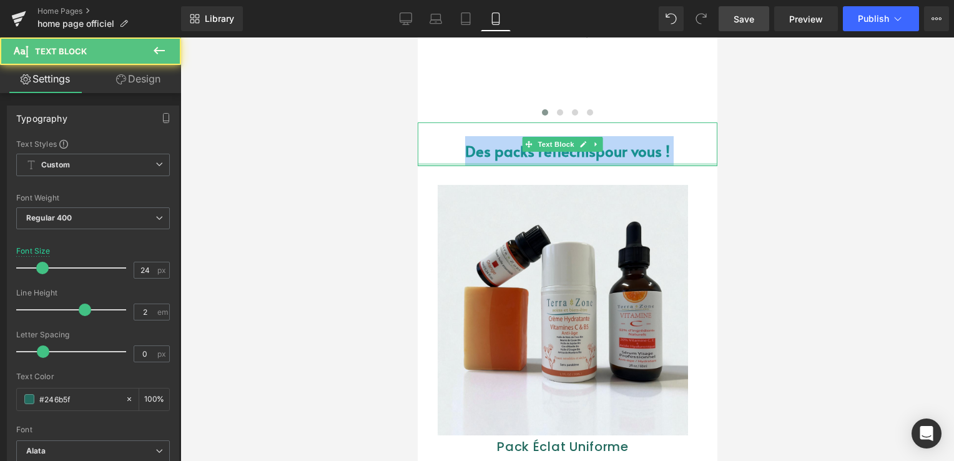
drag, startPoint x: 460, startPoint y: 156, endPoint x: 625, endPoint y: 163, distance: 164.9
click at [625, 163] on div "Des packs réfléchis pour vous ! Text Block" at bounding box center [567, 144] width 300 height 44
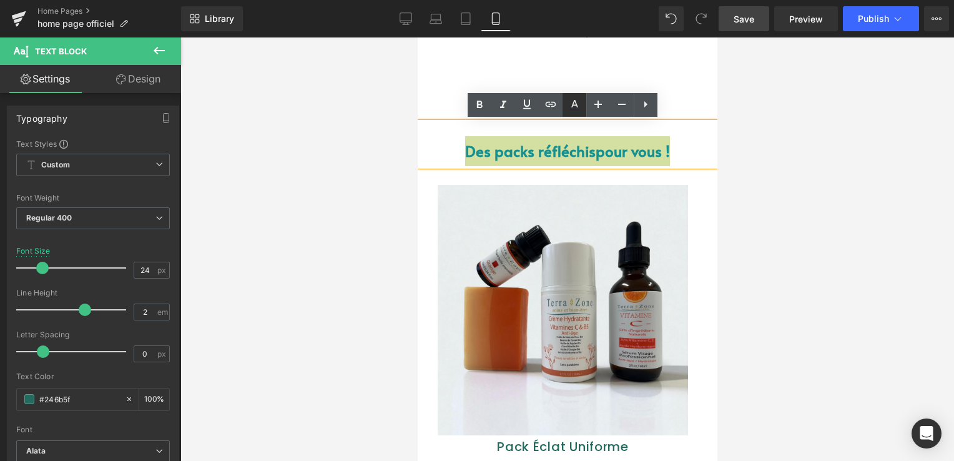
click at [572, 106] on icon at bounding box center [574, 103] width 7 height 7
type input "#2e2a39"
type input "75"
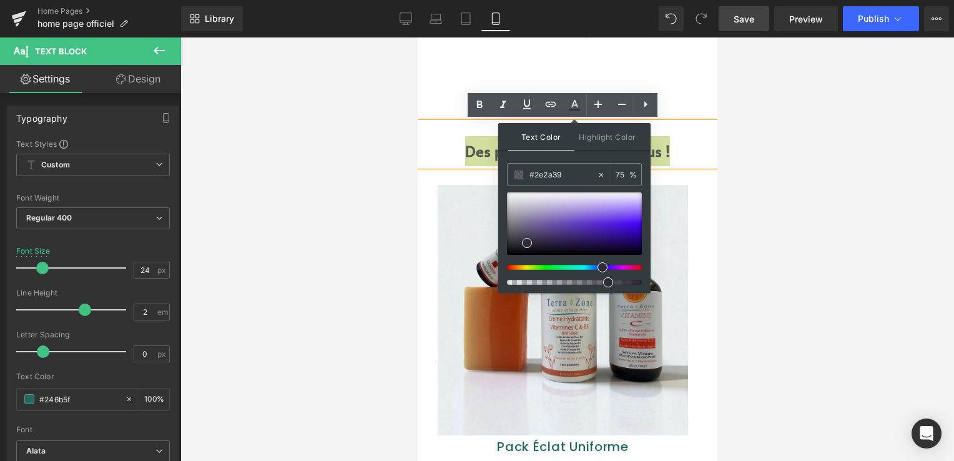
drag, startPoint x: 569, startPoint y: 176, endPoint x: 504, endPoint y: 181, distance: 65.7
click at [504, 181] on div "Text Color Highlight Color rgba(46, 42, 57, 0.75) #2e2a39 75 % transparent tran…" at bounding box center [574, 208] width 152 height 170
paste input "46b5f"
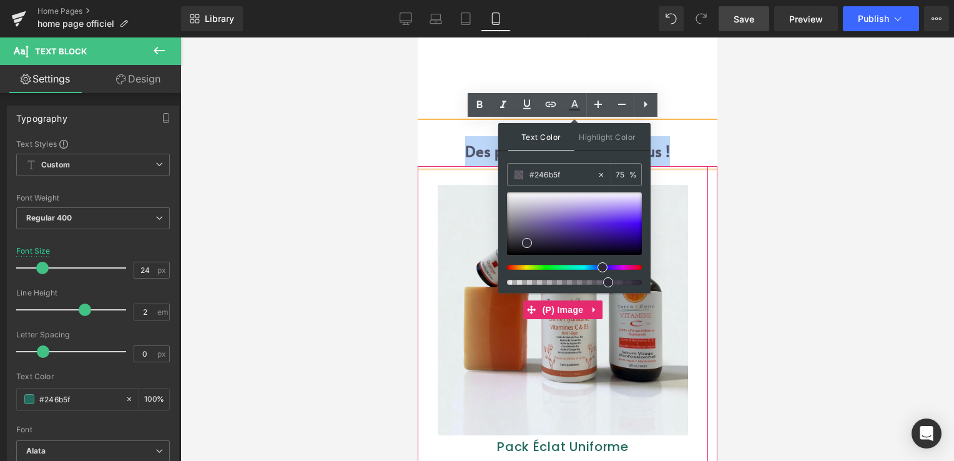
click at [479, 179] on div "Sale Off (P) Image Pack Éclat Uniforme (P) Title 53.20 EUR 49.90 EUR (P) Price …" at bounding box center [562, 344] width 290 height 356
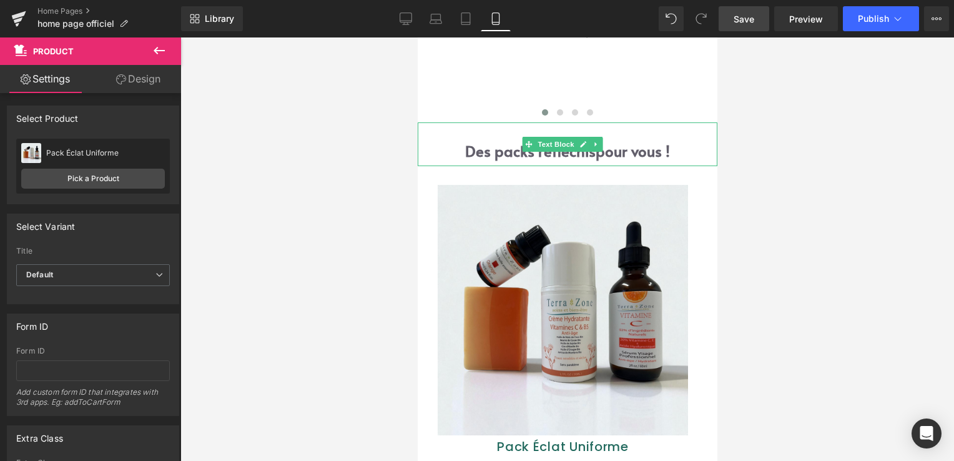
drag, startPoint x: 549, startPoint y: 152, endPoint x: 504, endPoint y: 160, distance: 45.8
click at [549, 152] on font "Des packs réfléchis" at bounding box center [529, 150] width 130 height 21
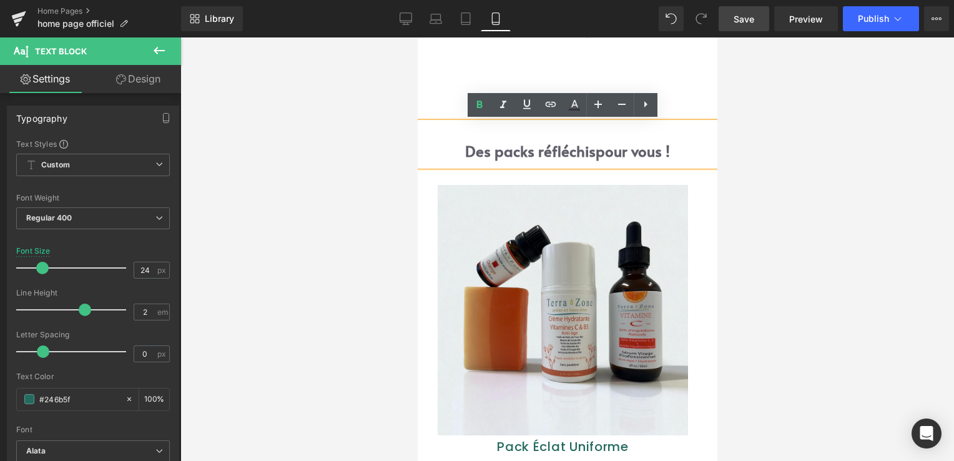
drag, startPoint x: 453, startPoint y: 154, endPoint x: 667, endPoint y: 159, distance: 214.8
click at [671, 159] on p "Des packs réfléchis pour vous !" at bounding box center [567, 151] width 300 height 30
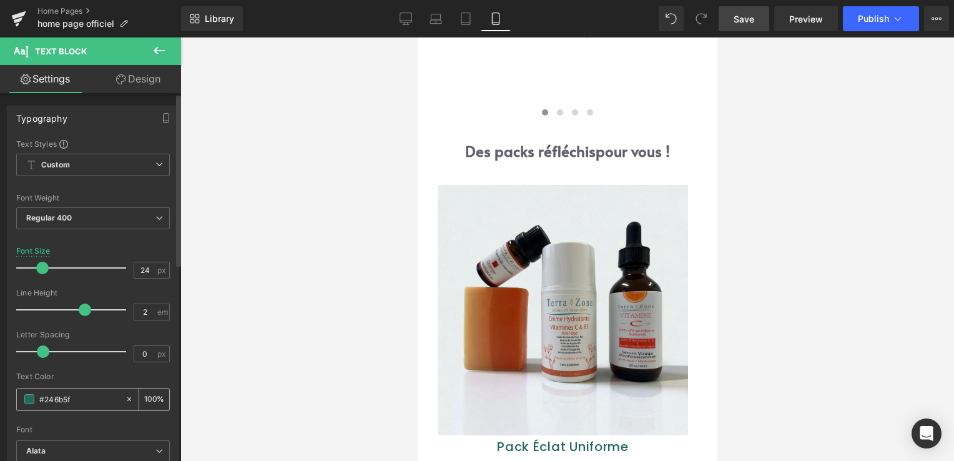
drag, startPoint x: 83, startPoint y: 399, endPoint x: 20, endPoint y: 397, distance: 63.1
click at [20, 397] on div "#246b5f" at bounding box center [71, 399] width 108 height 22
click at [87, 417] on div at bounding box center [93, 421] width 154 height 8
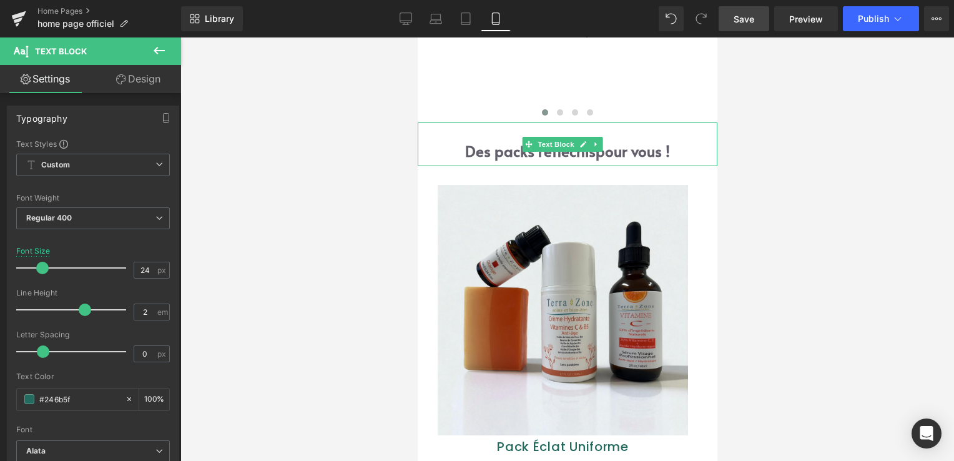
click at [522, 152] on font "Des packs réfléchis" at bounding box center [529, 150] width 130 height 21
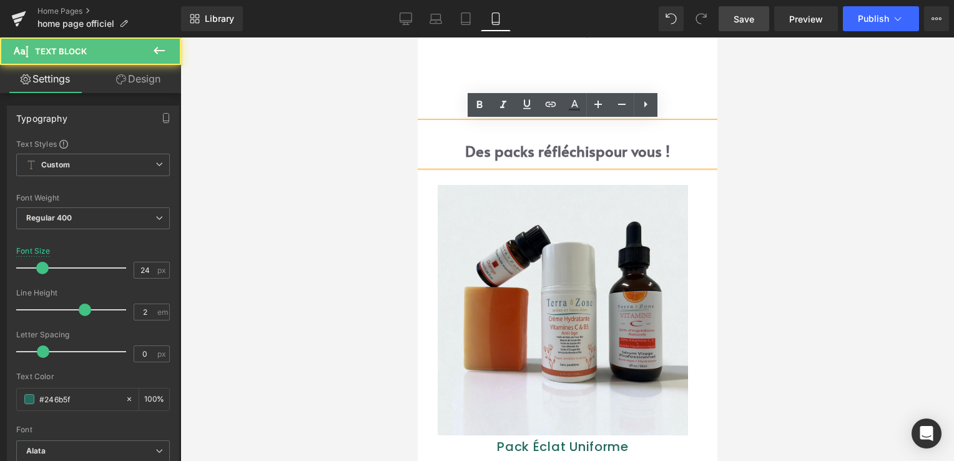
drag, startPoint x: 476, startPoint y: 156, endPoint x: 672, endPoint y: 154, distance: 196.7
click at [672, 154] on p "Des packs réfléchis pour vous !" at bounding box center [567, 151] width 300 height 30
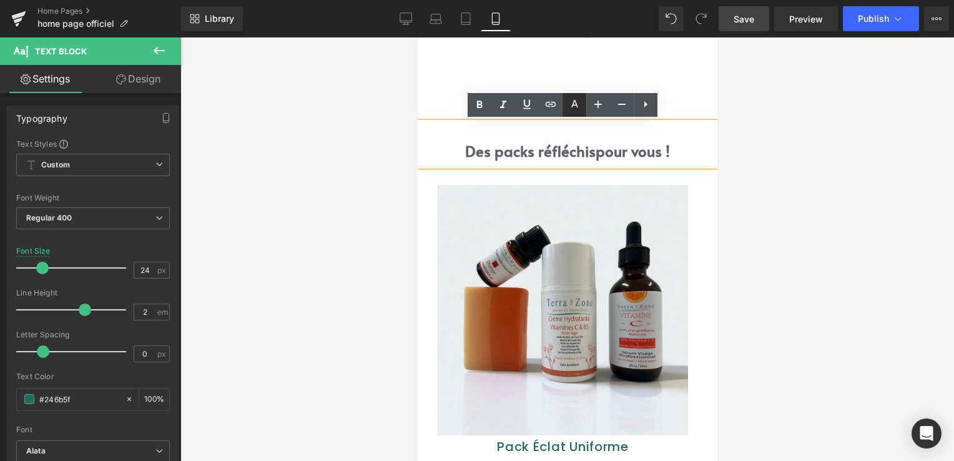
click at [573, 108] on icon at bounding box center [574, 104] width 15 height 15
type input "#2e2a39"
type input "75"
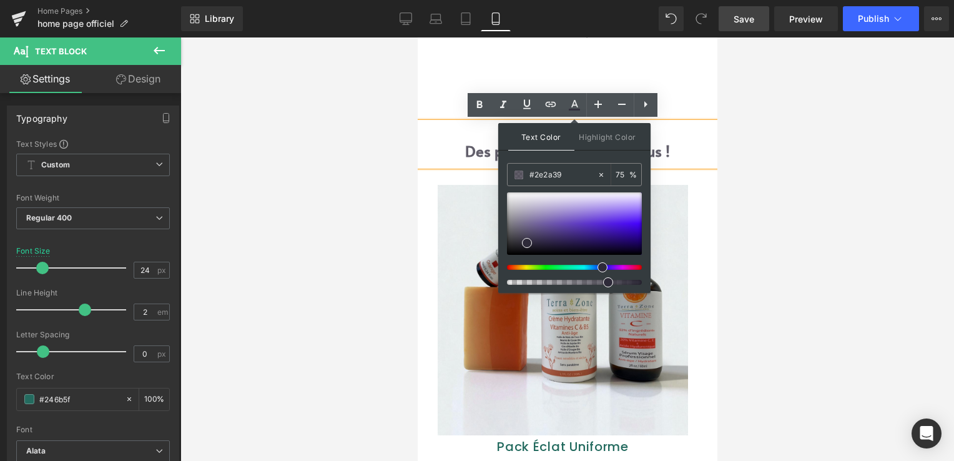
drag, startPoint x: 989, startPoint y: 212, endPoint x: 461, endPoint y: 183, distance: 529.6
paste input "46b5f"
type input "#246b5f"
type input "100"
drag, startPoint x: 528, startPoint y: 241, endPoint x: 561, endPoint y: 240, distance: 33.1
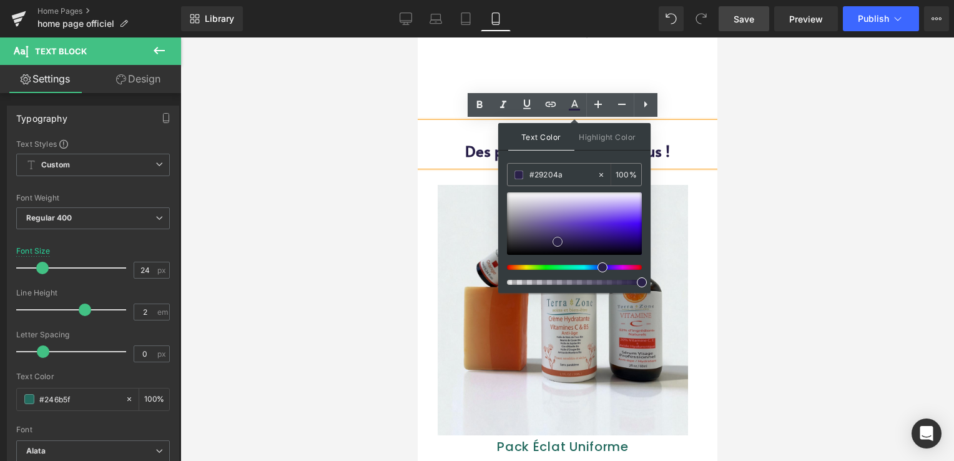
click at [561, 240] on span at bounding box center [557, 242] width 10 height 10
drag, startPoint x: 602, startPoint y: 267, endPoint x: 572, endPoint y: 267, distance: 30.0
click at [589, 267] on span at bounding box center [594, 267] width 10 height 10
click at [573, 267] on div at bounding box center [569, 267] width 135 height 5
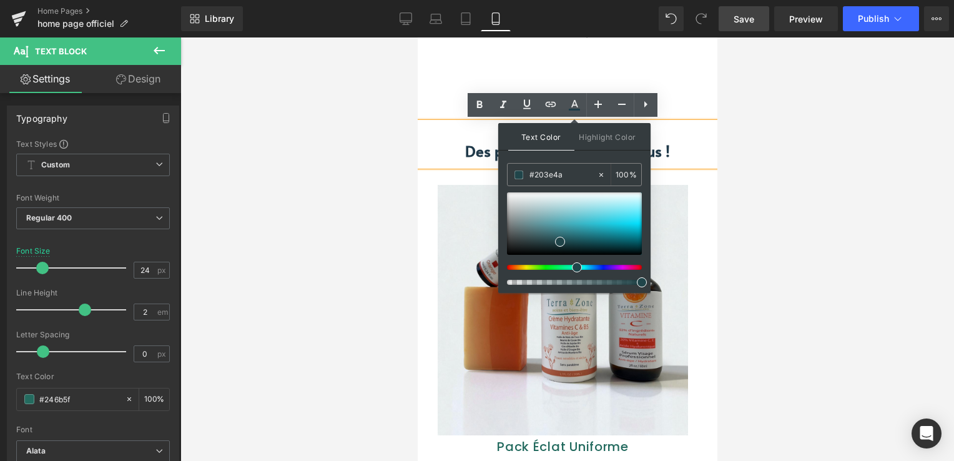
click at [572, 267] on div at bounding box center [569, 267] width 135 height 5
drag, startPoint x: 561, startPoint y: 177, endPoint x: 521, endPoint y: 176, distance: 40.6
click at [521, 176] on div "#203e4a" at bounding box center [552, 175] width 89 height 22
click at [521, 176] on span at bounding box center [518, 174] width 9 height 9
drag, startPoint x: 529, startPoint y: 176, endPoint x: 579, endPoint y: 176, distance: 49.9
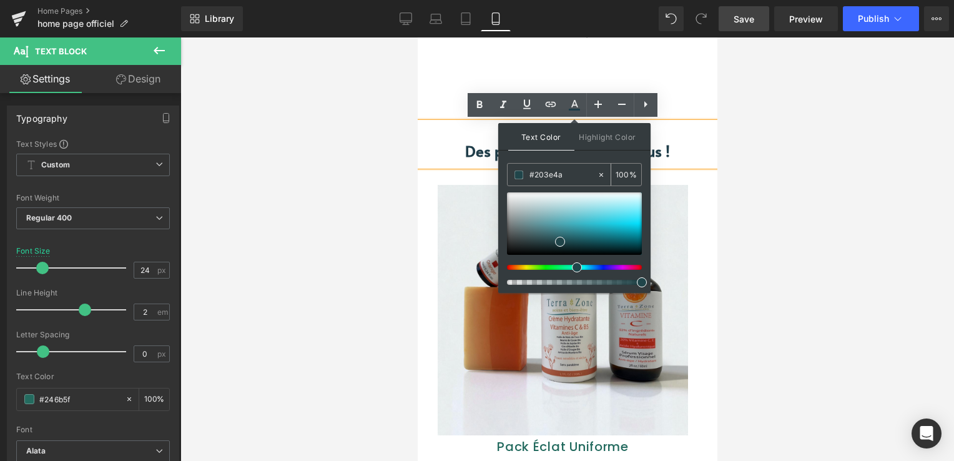
click at [586, 175] on input "#203e4a" at bounding box center [562, 175] width 67 height 14
paste input "46b5f"
type input "#246b5f"
click at [579, 154] on div "Text Color Highlight Color rgba(36, 107, 95, 1) #246b5f 100 % transparent trans…" at bounding box center [574, 208] width 152 height 170
click at [682, 164] on p "Des packs réfléchis pour vous !" at bounding box center [567, 151] width 300 height 30
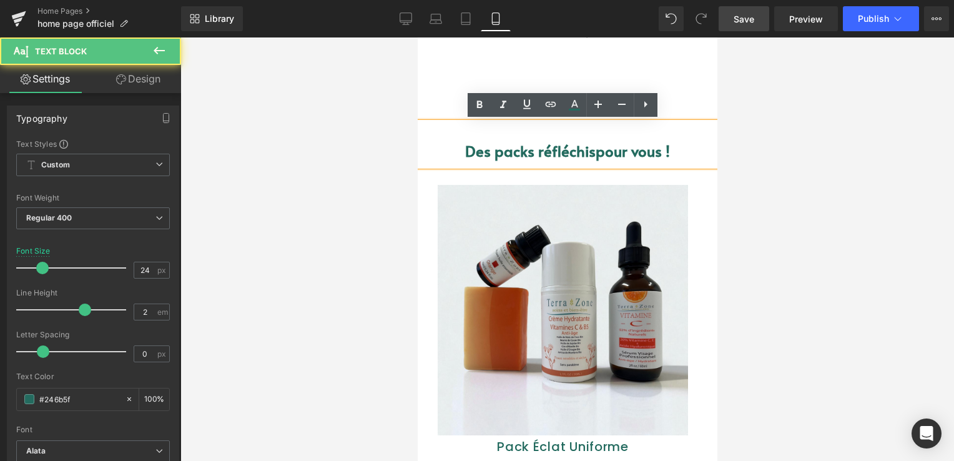
click at [495, 154] on font "Des packs réfléchis" at bounding box center [529, 150] width 130 height 21
drag, startPoint x: 459, startPoint y: 151, endPoint x: 667, endPoint y: 151, distance: 207.9
click at [667, 151] on p "Des packs réfléchis pour vous !" at bounding box center [567, 151] width 300 height 30
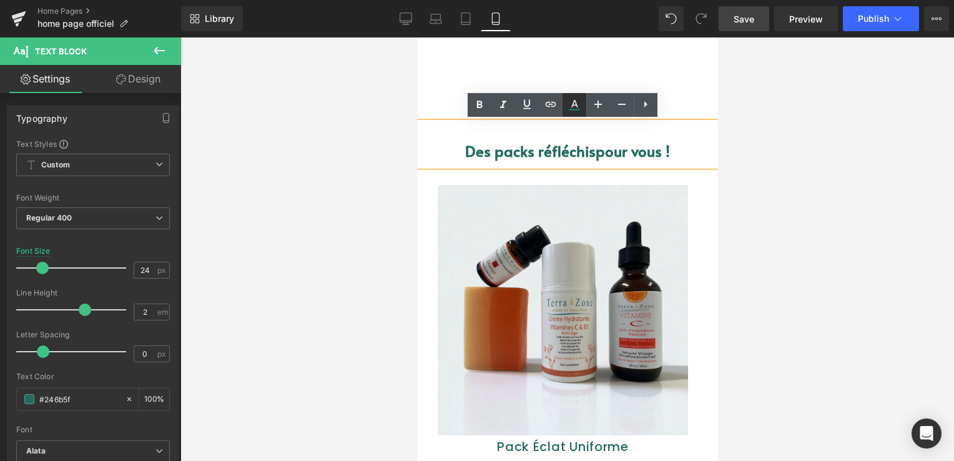
click at [582, 109] on link at bounding box center [574, 105] width 24 height 24
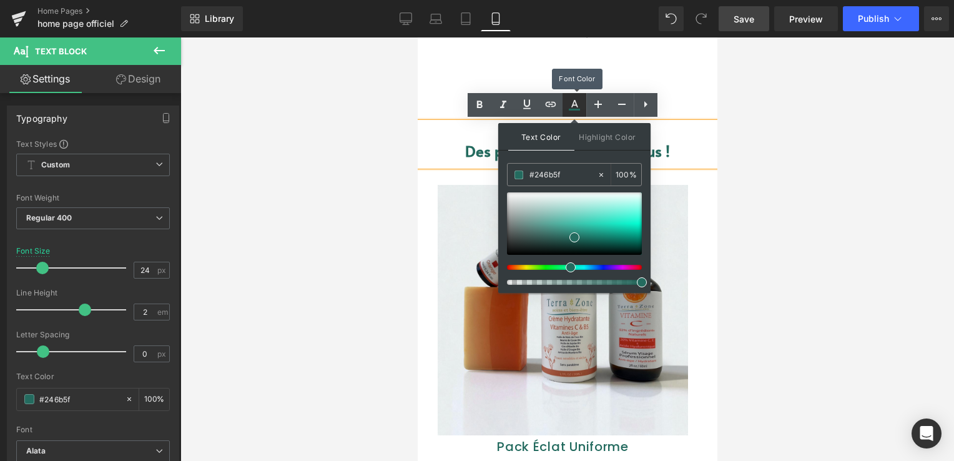
type input "100"
drag, startPoint x: 572, startPoint y: 169, endPoint x: 502, endPoint y: 184, distance: 72.2
click at [502, 184] on div "Text Color Highlight Color rgba(36, 107, 95, 1) #246b5f 100 % transparent trans…" at bounding box center [574, 208] width 152 height 170
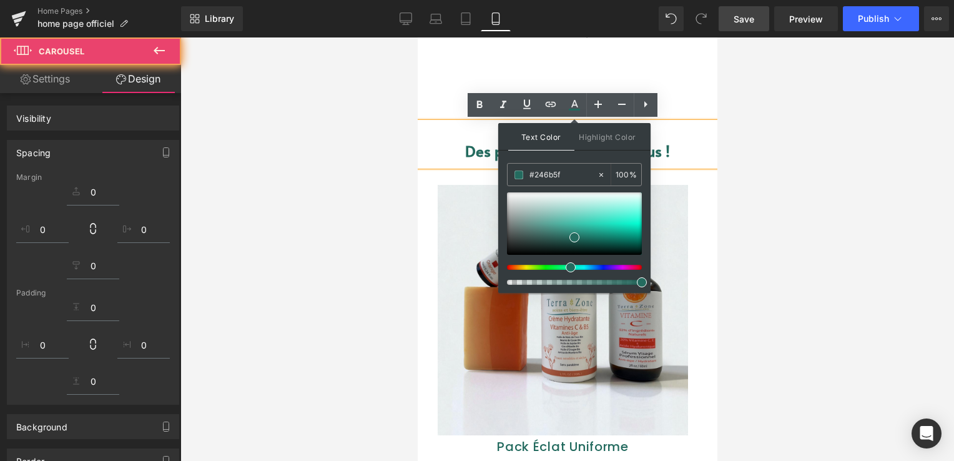
click at [690, 154] on p "Des packs réfléchis pour vous !" at bounding box center [567, 151] width 300 height 30
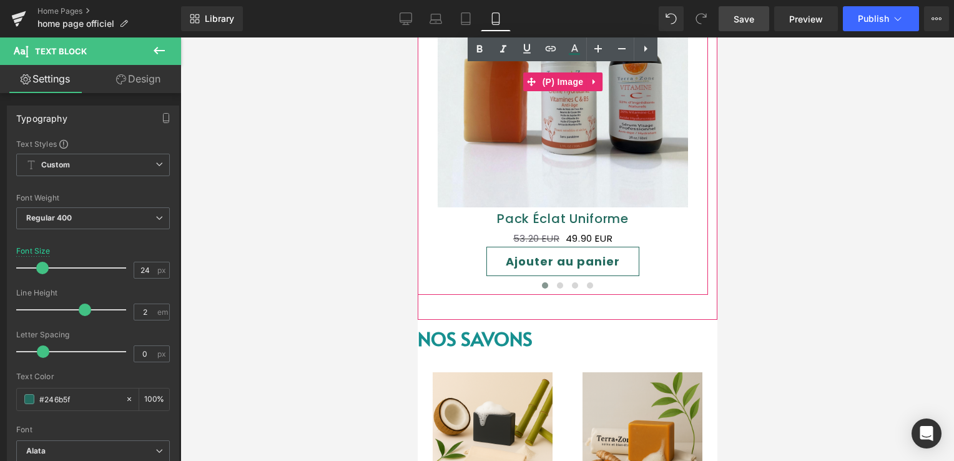
scroll to position [792, 0]
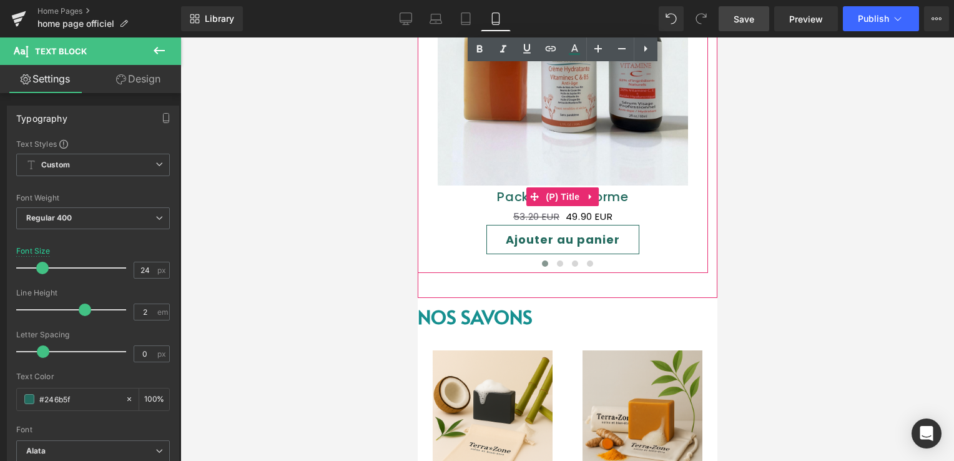
click at [510, 194] on link "Pack Éclat Uniforme" at bounding box center [562, 196] width 132 height 15
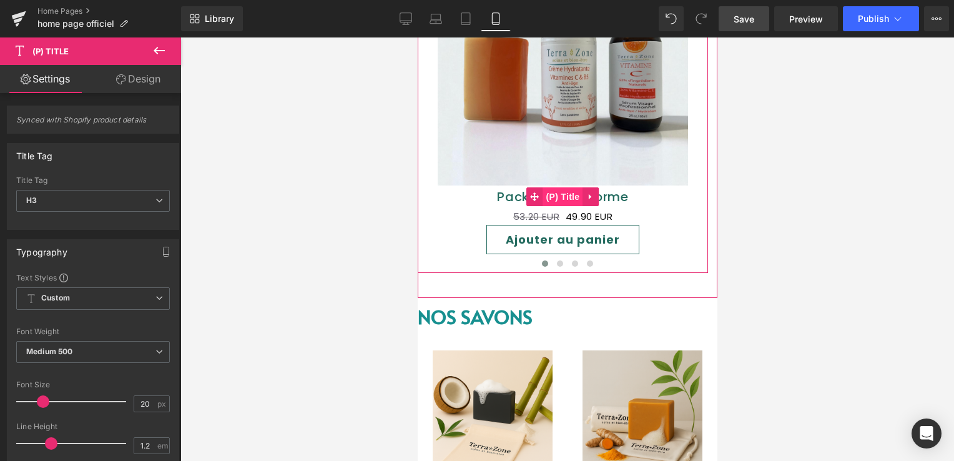
click at [564, 198] on span "(P) Title" at bounding box center [562, 196] width 40 height 19
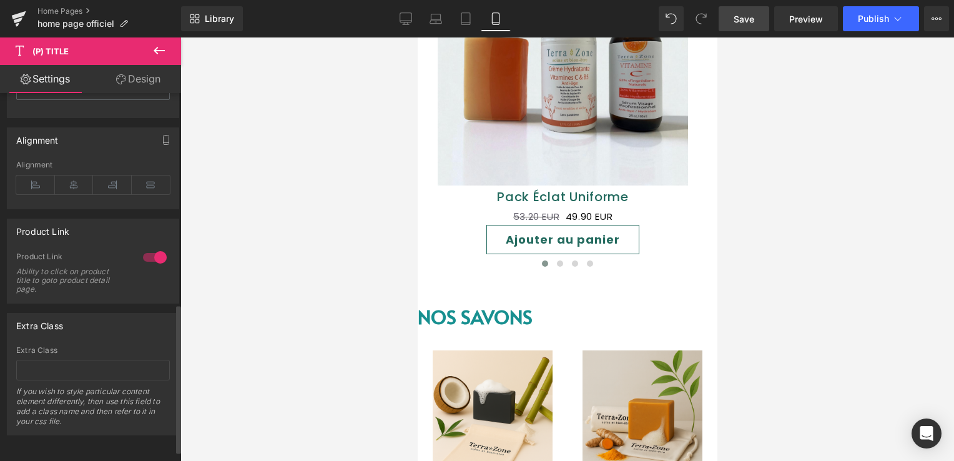
scroll to position [547, 0]
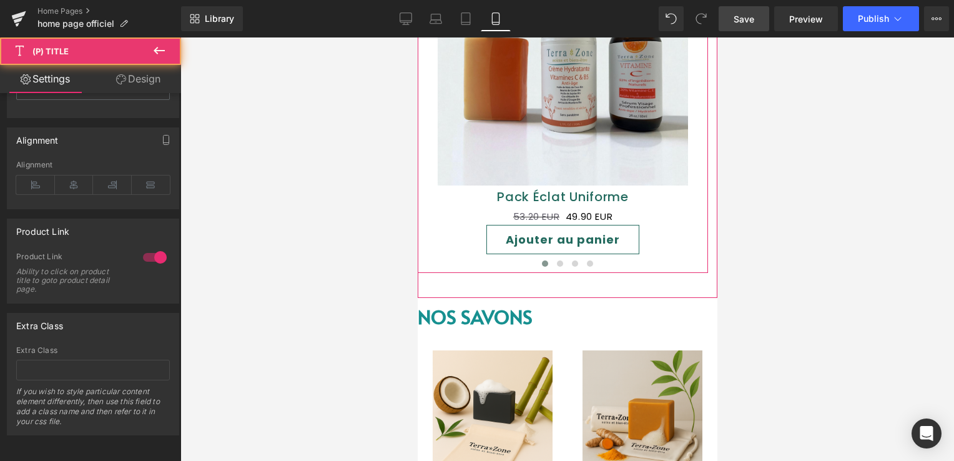
click at [511, 185] on h3 "Pack Éclat Uniforme" at bounding box center [562, 196] width 278 height 23
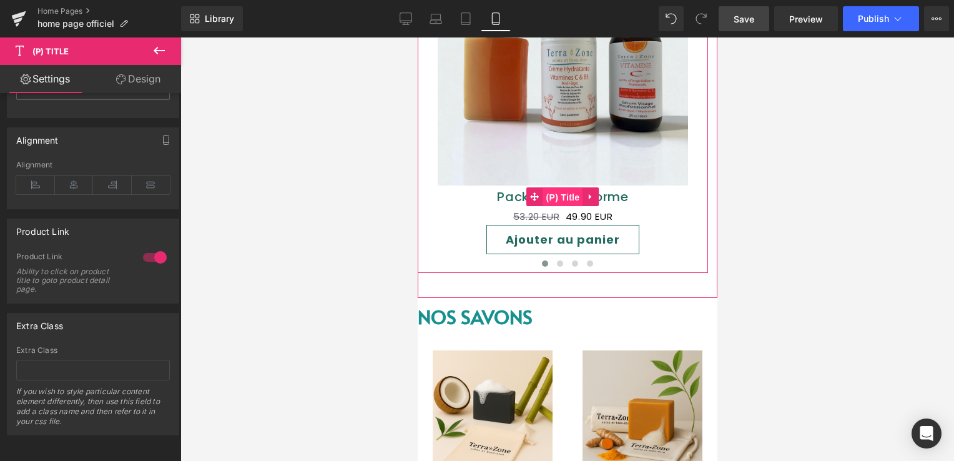
click at [568, 192] on span "(P) Title" at bounding box center [562, 197] width 40 height 19
click at [501, 192] on link "Pack Éclat Uniforme" at bounding box center [562, 196] width 132 height 15
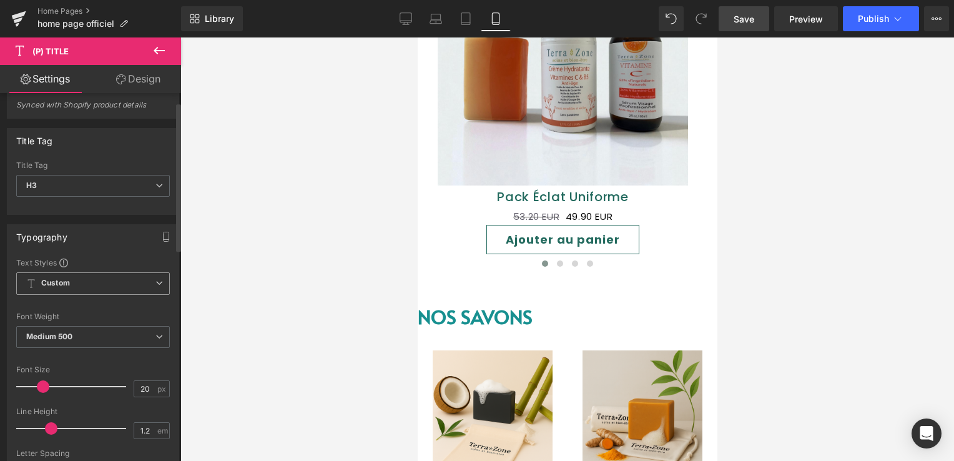
scroll to position [0, 0]
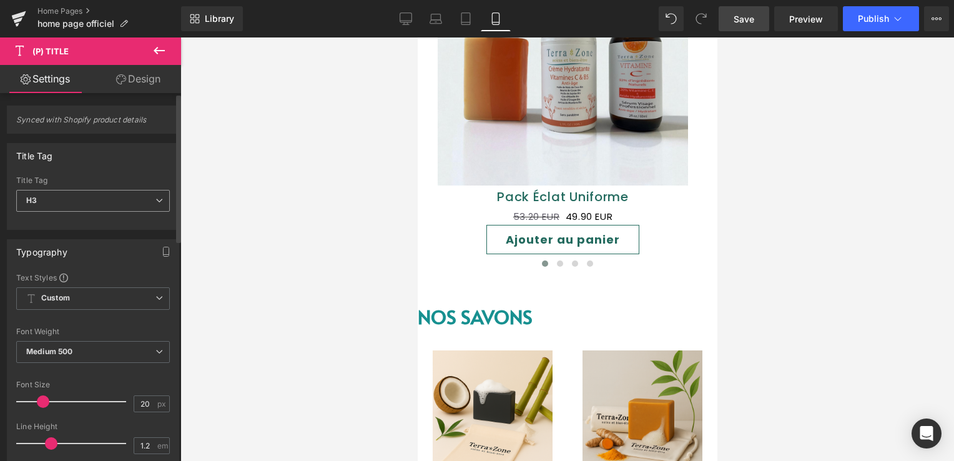
click at [157, 198] on icon at bounding box center [158, 200] width 7 height 7
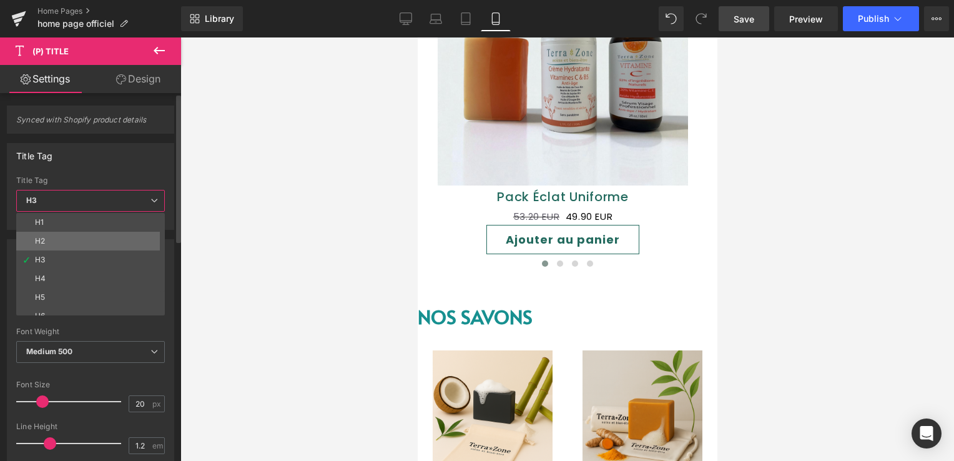
click at [51, 233] on li "H2" at bounding box center [93, 241] width 154 height 19
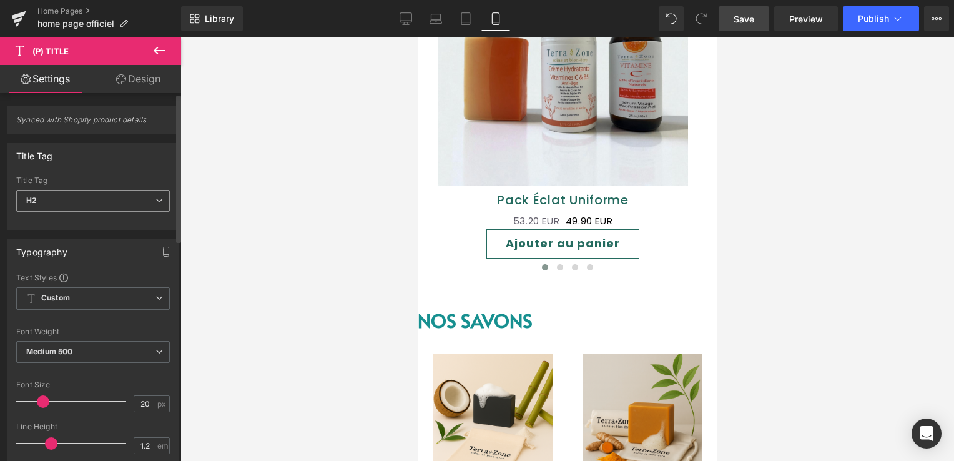
click at [62, 205] on span "H2" at bounding box center [93, 201] width 154 height 22
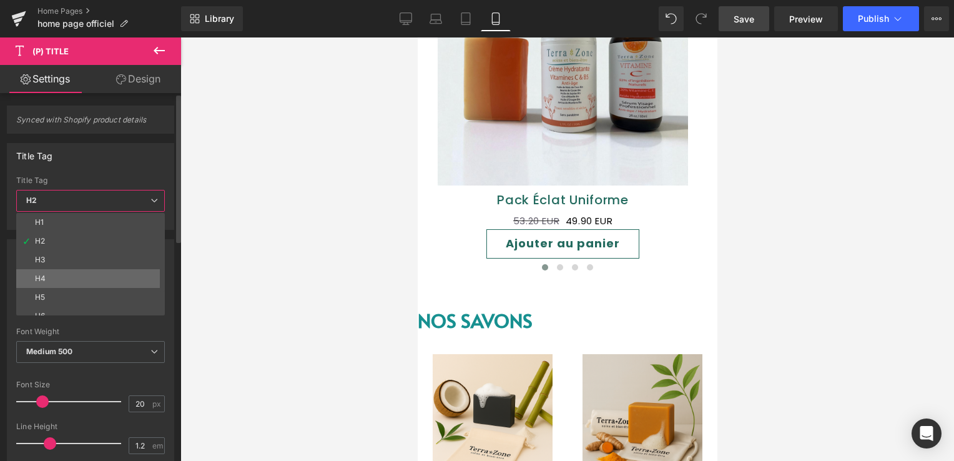
click at [57, 286] on li "H4" at bounding box center [93, 278] width 154 height 19
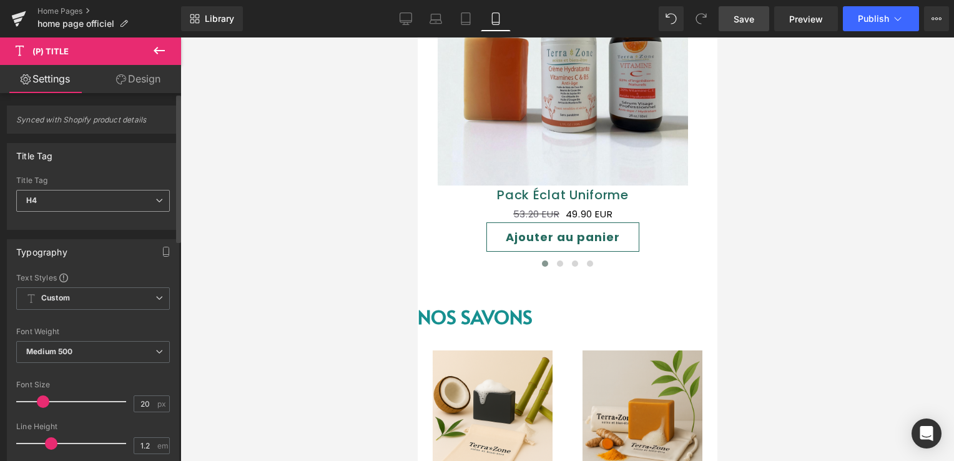
click at [71, 204] on span "H4" at bounding box center [93, 201] width 154 height 22
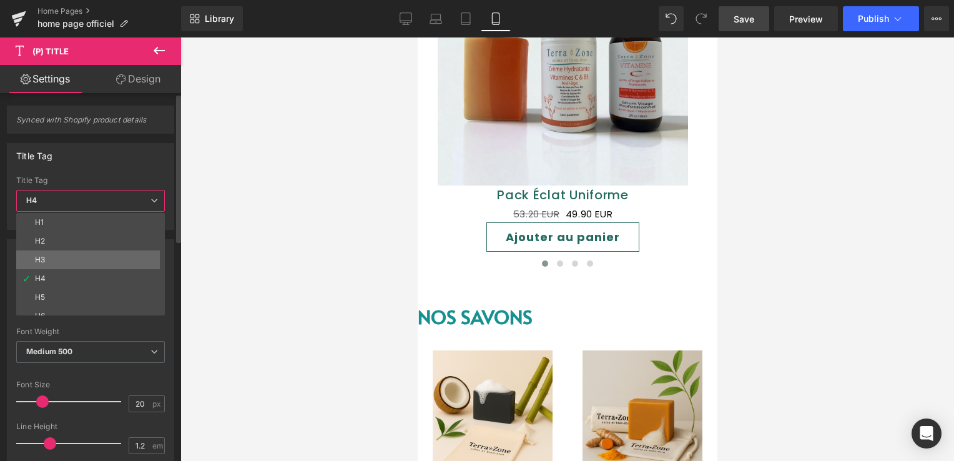
click at [64, 255] on li "H3" at bounding box center [93, 259] width 154 height 19
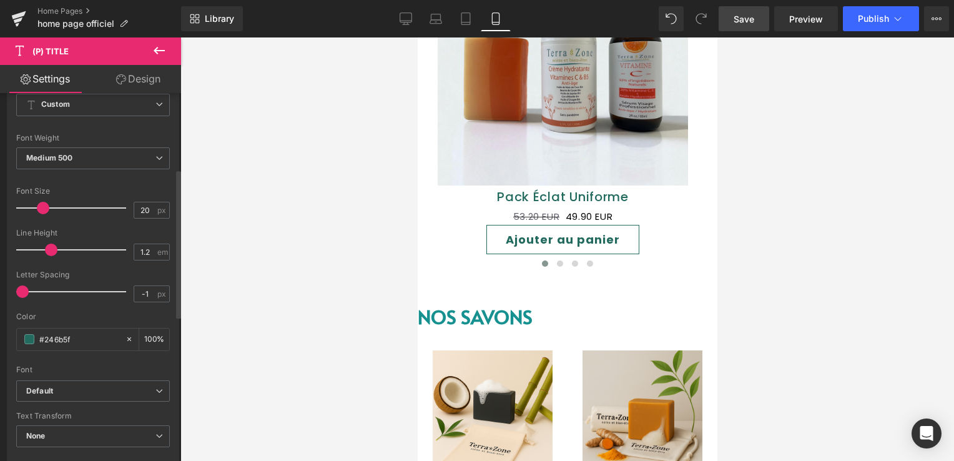
scroll to position [187, 0]
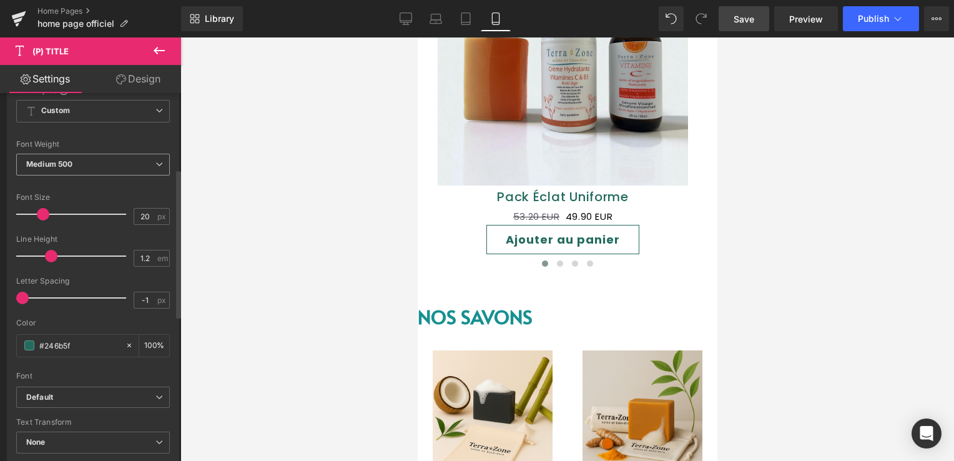
click at [80, 165] on span "Medium 500" at bounding box center [93, 165] width 154 height 22
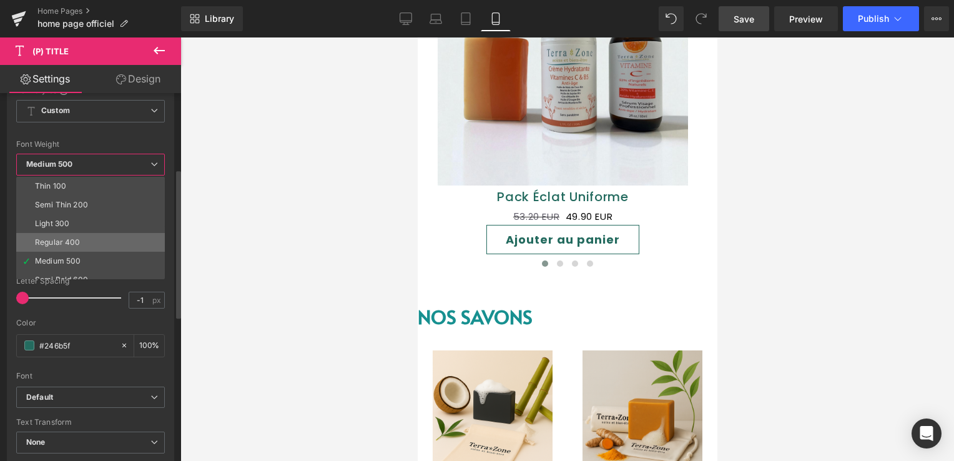
click at [74, 238] on div "Regular 400" at bounding box center [58, 242] width 46 height 9
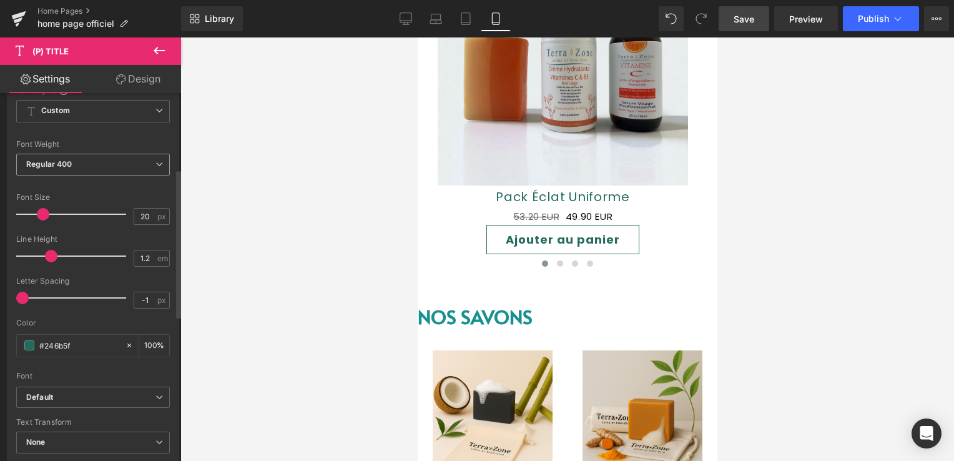
click at [89, 165] on span "Regular 400" at bounding box center [93, 165] width 154 height 22
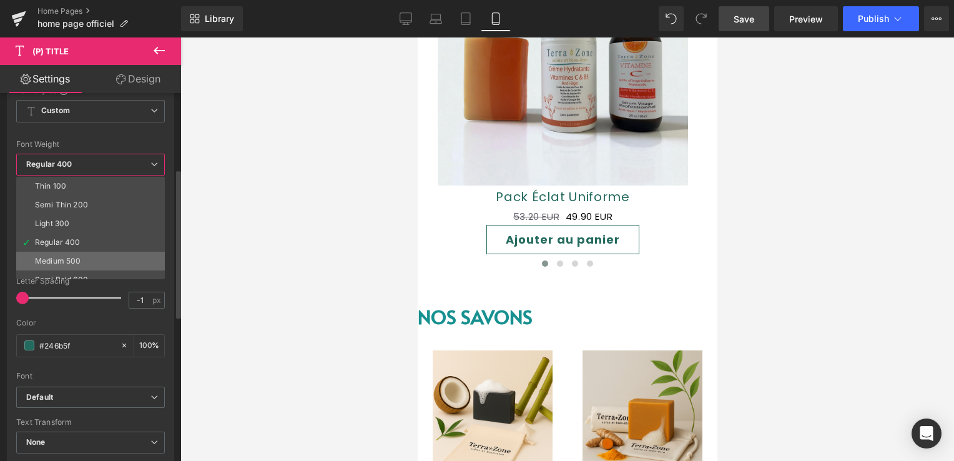
click at [76, 257] on div "Medium 500" at bounding box center [58, 261] width 46 height 9
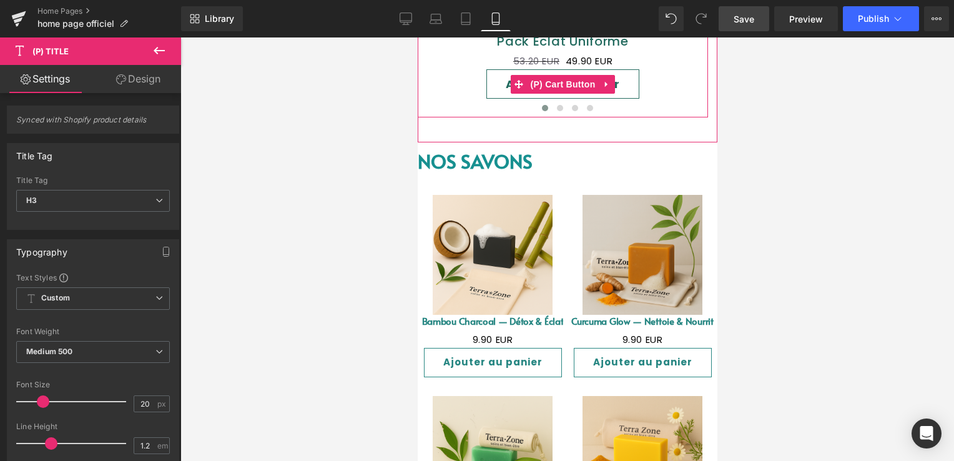
scroll to position [979, 0]
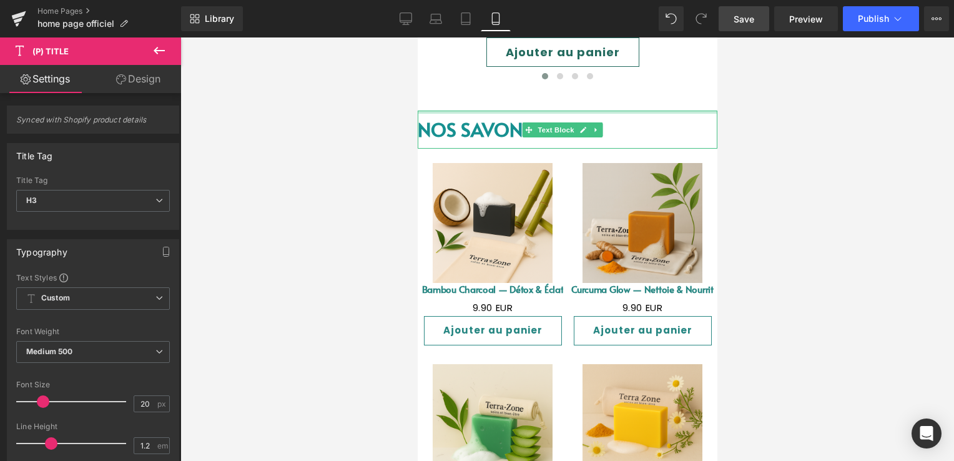
click at [483, 120] on div "NOS SAVONS Text Block" at bounding box center [567, 129] width 300 height 38
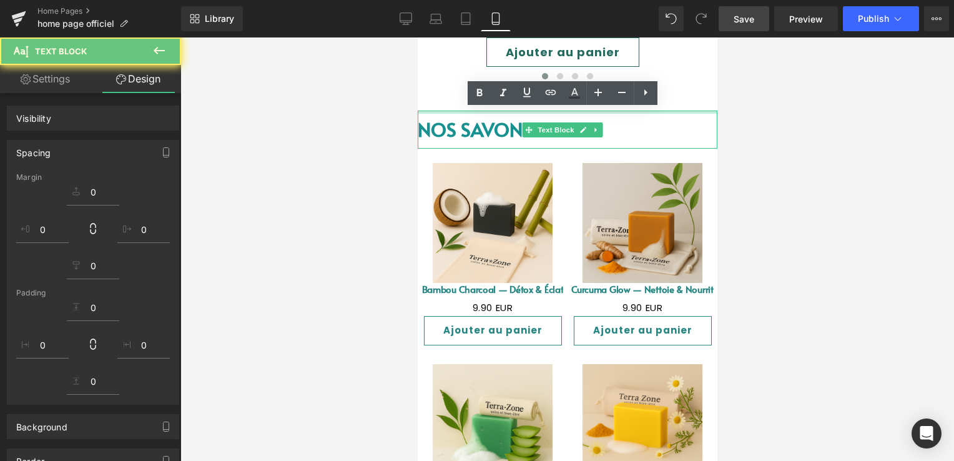
click at [483, 132] on div "Sale Off (P) Image (P) Title 0 EUR" at bounding box center [567, 344] width 300 height 439
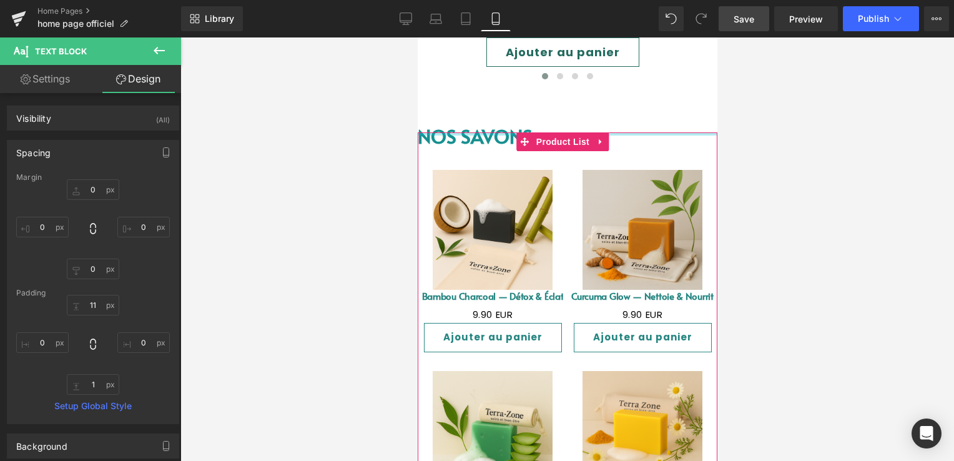
click at [484, 134] on div at bounding box center [567, 133] width 300 height 3
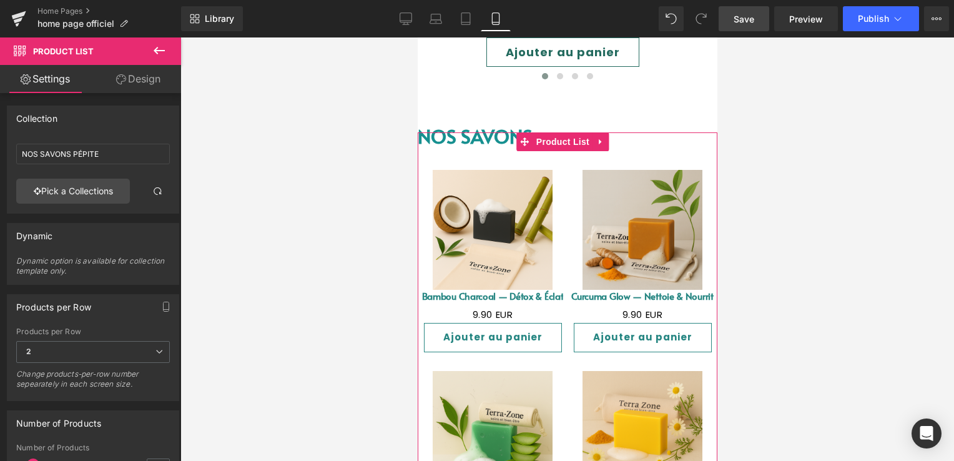
click at [445, 136] on div "Sale Off (P) Image (P) Title 0 EUR" at bounding box center [567, 351] width 300 height 439
click at [448, 136] on div "Sale Off (P) Image (P) Title 0 EUR" at bounding box center [567, 351] width 300 height 439
click at [445, 130] on font "NOS SAVONS" at bounding box center [474, 136] width 115 height 26
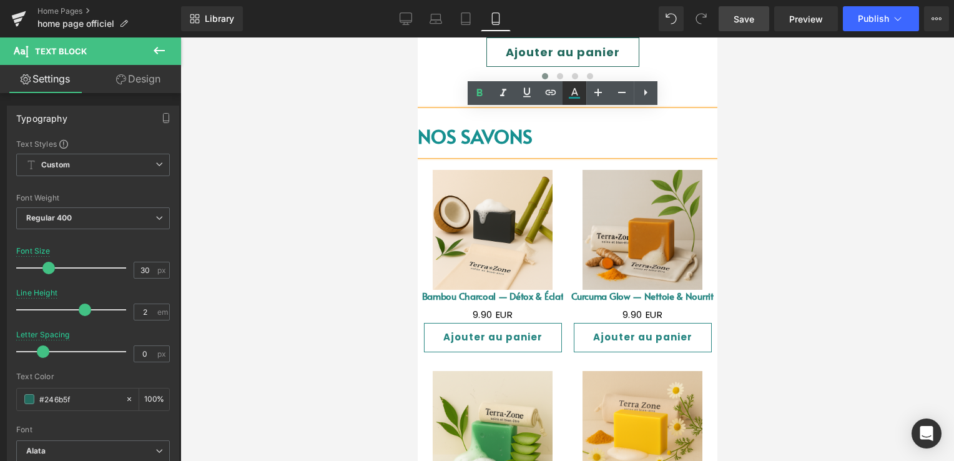
click at [579, 96] on icon at bounding box center [574, 93] width 15 height 15
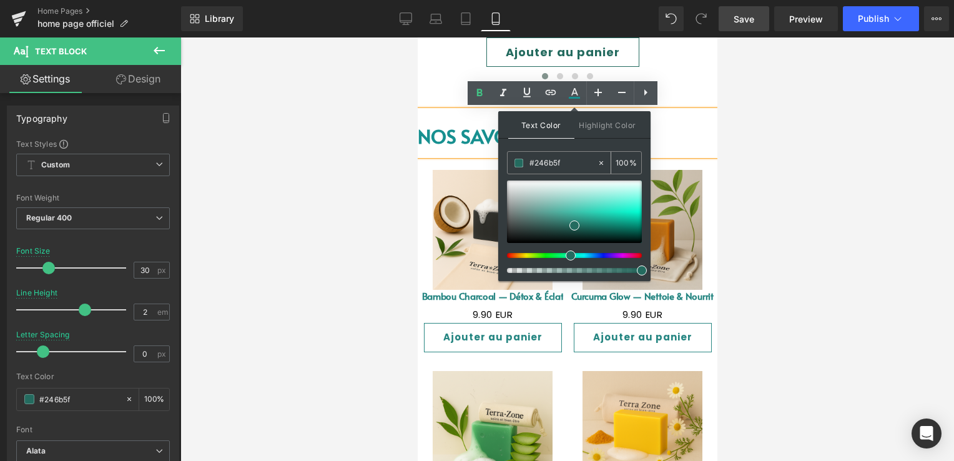
drag, startPoint x: 565, startPoint y: 165, endPoint x: 513, endPoint y: 168, distance: 51.9
click at [513, 169] on div "#246b5f" at bounding box center [552, 163] width 89 height 22
click at [417, 37] on div at bounding box center [417, 37] width 0 height 0
